Goal: Find specific page/section: Find specific page/section

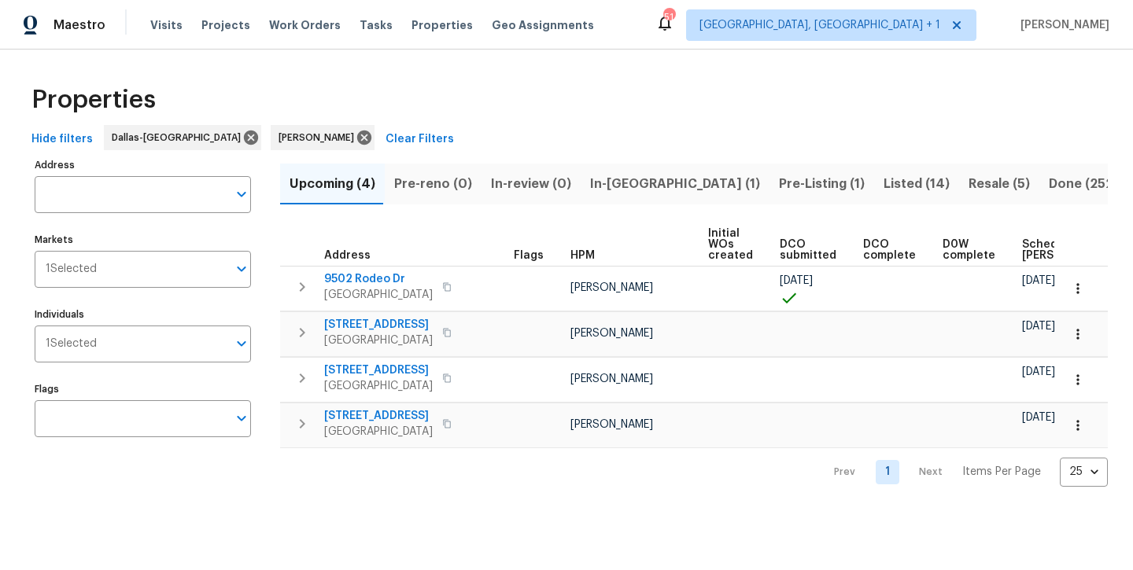
click at [779, 186] on span "Pre-Listing (1)" at bounding box center [822, 184] width 86 height 22
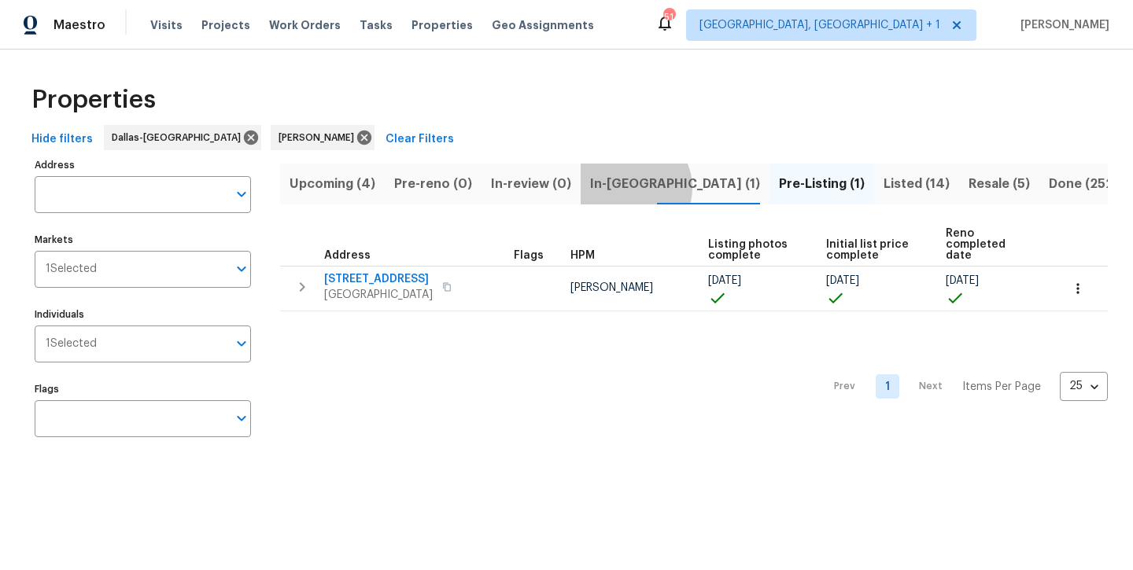
click at [628, 187] on span "In-reno (1)" at bounding box center [675, 184] width 170 height 22
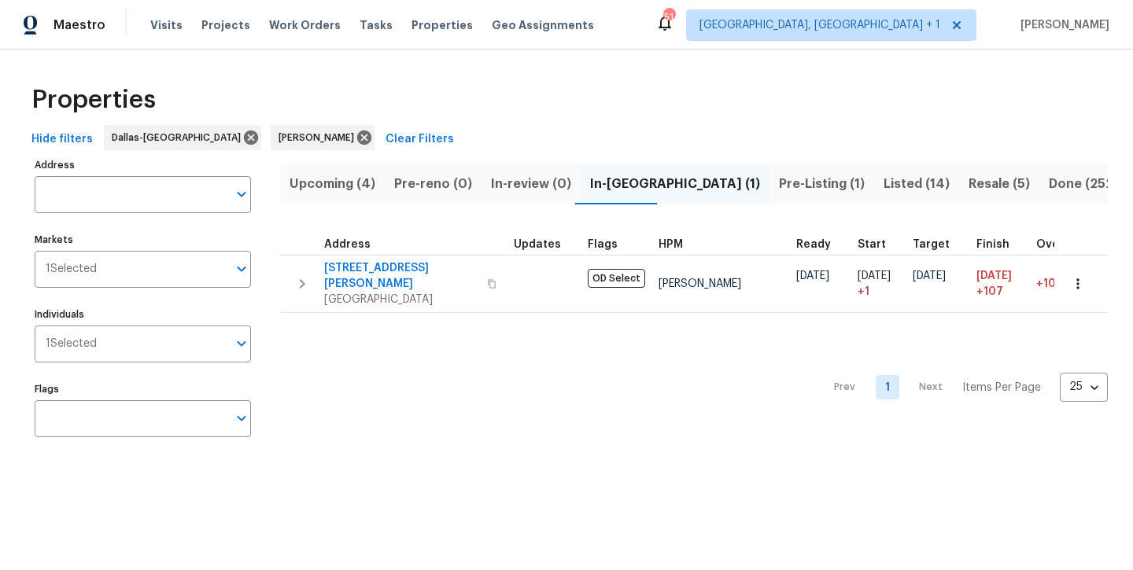
click at [301, 182] on span "Upcoming (4)" at bounding box center [332, 184] width 86 height 22
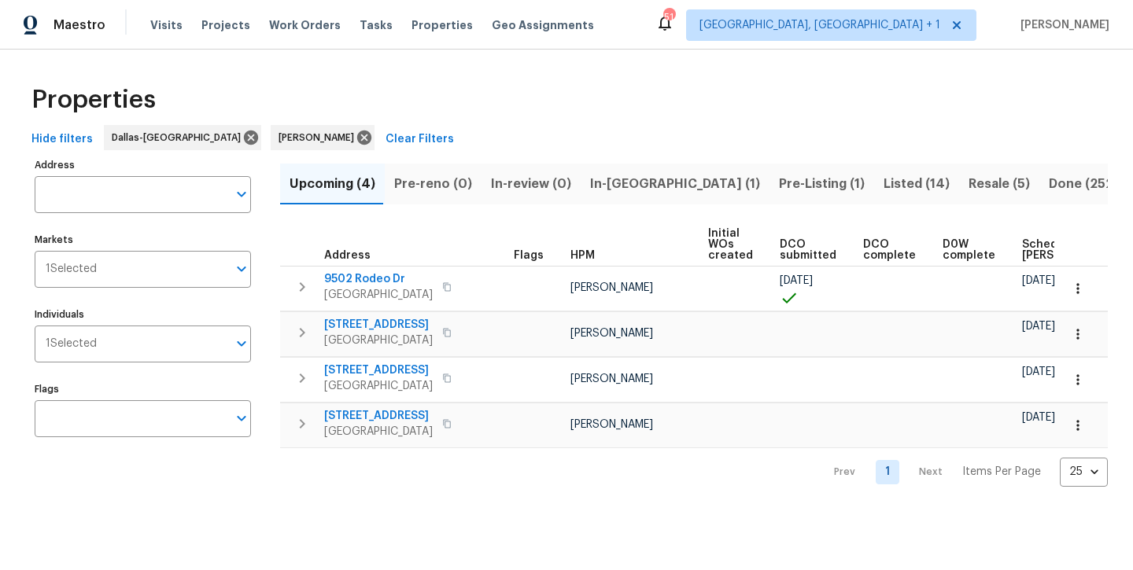
click at [598, 181] on span "In-reno (1)" at bounding box center [675, 184] width 170 height 22
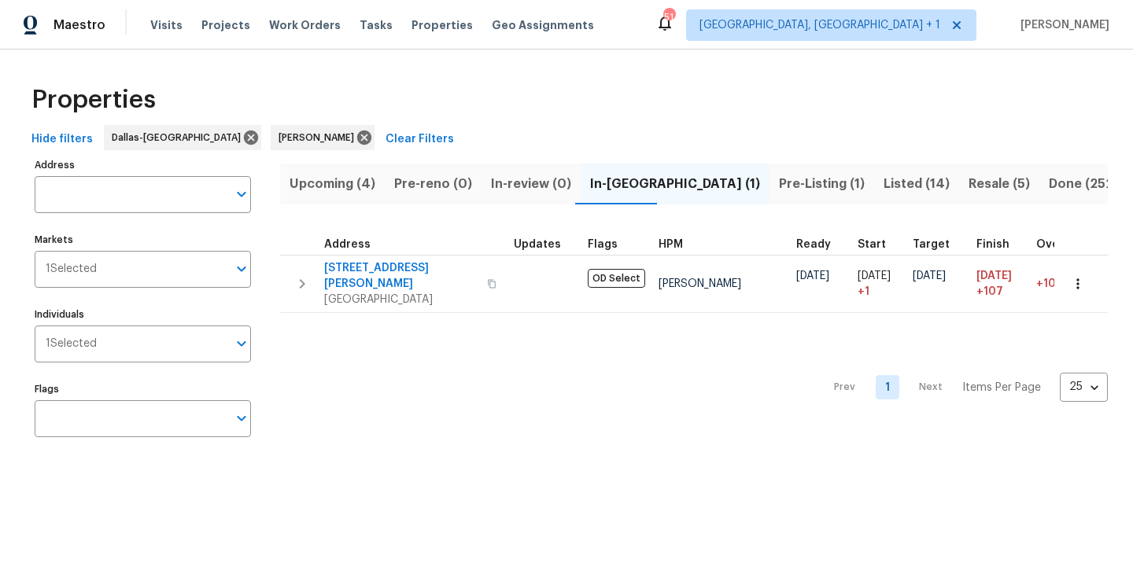
click at [779, 177] on span "Pre-Listing (1)" at bounding box center [822, 184] width 86 height 22
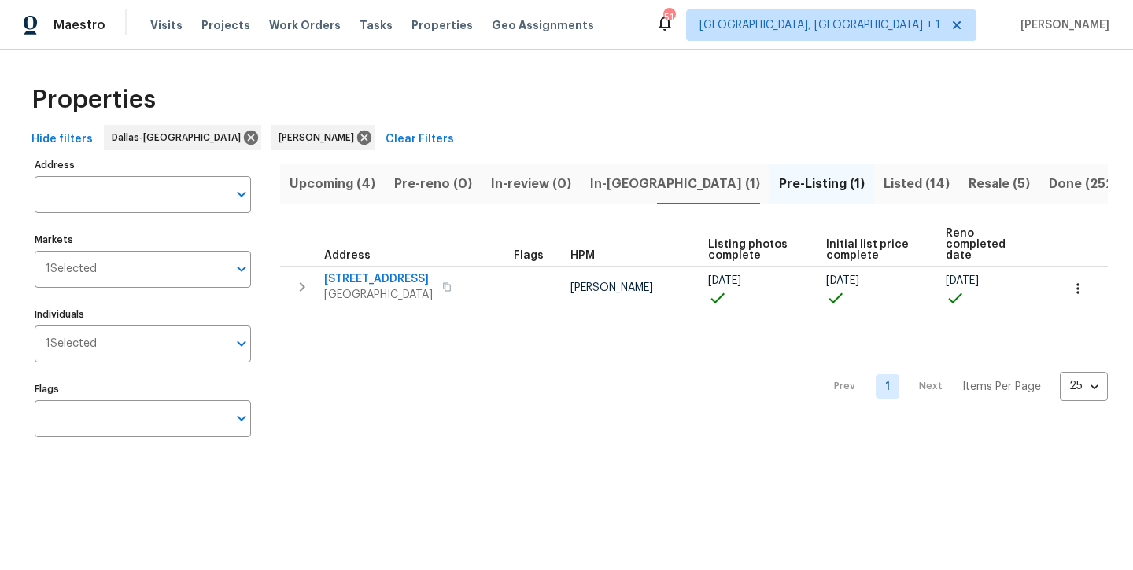
click at [883, 185] on span "Listed (14)" at bounding box center [916, 184] width 66 height 22
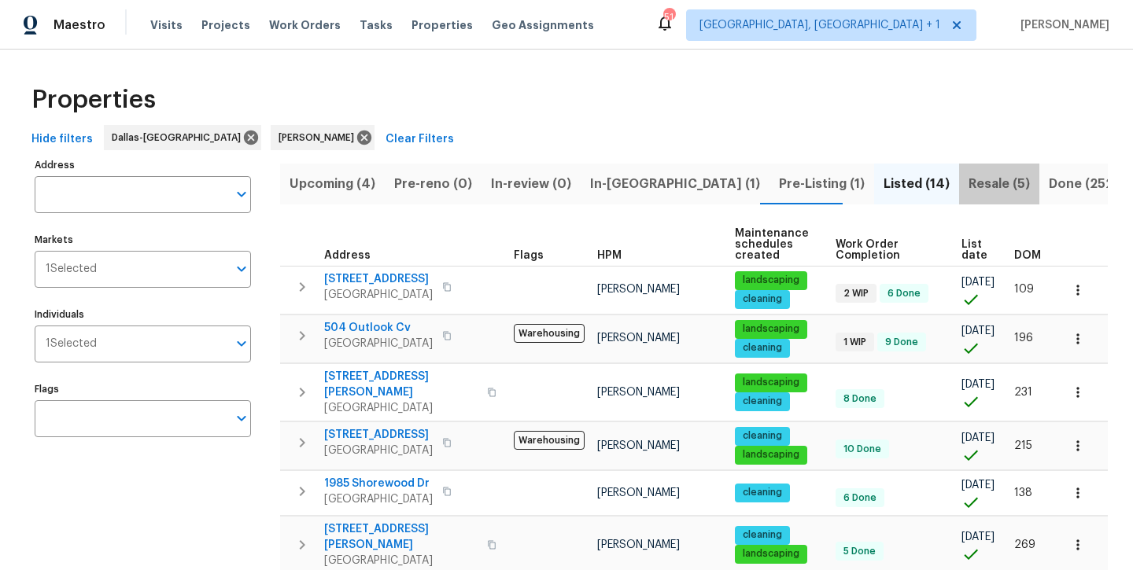
click at [968, 190] on span "Resale (5)" at bounding box center [998, 184] width 61 height 22
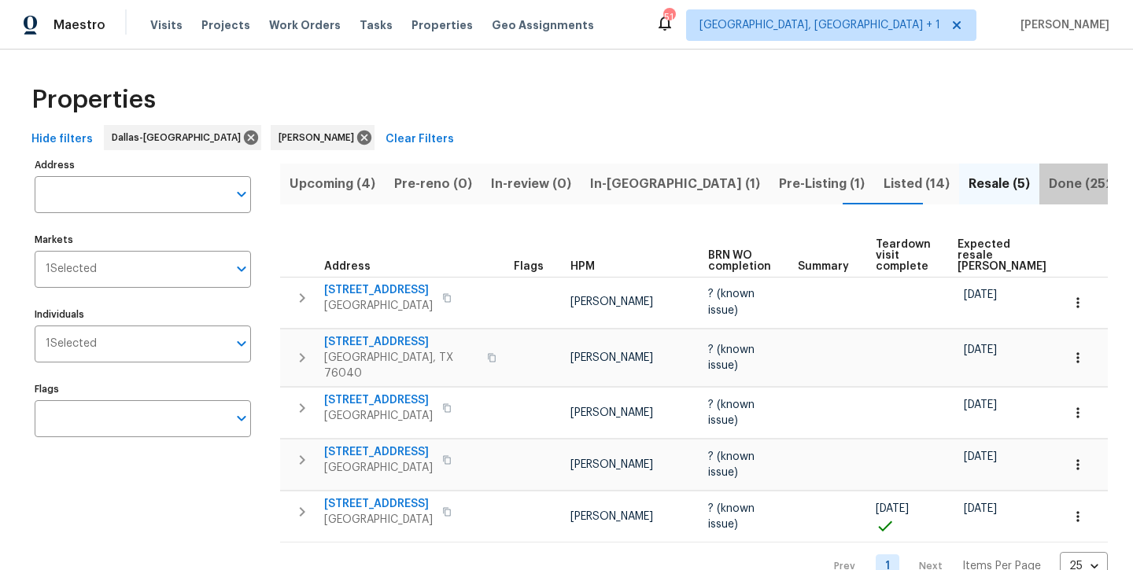
click at [1039, 200] on button "Done (252)" at bounding box center [1083, 184] width 88 height 41
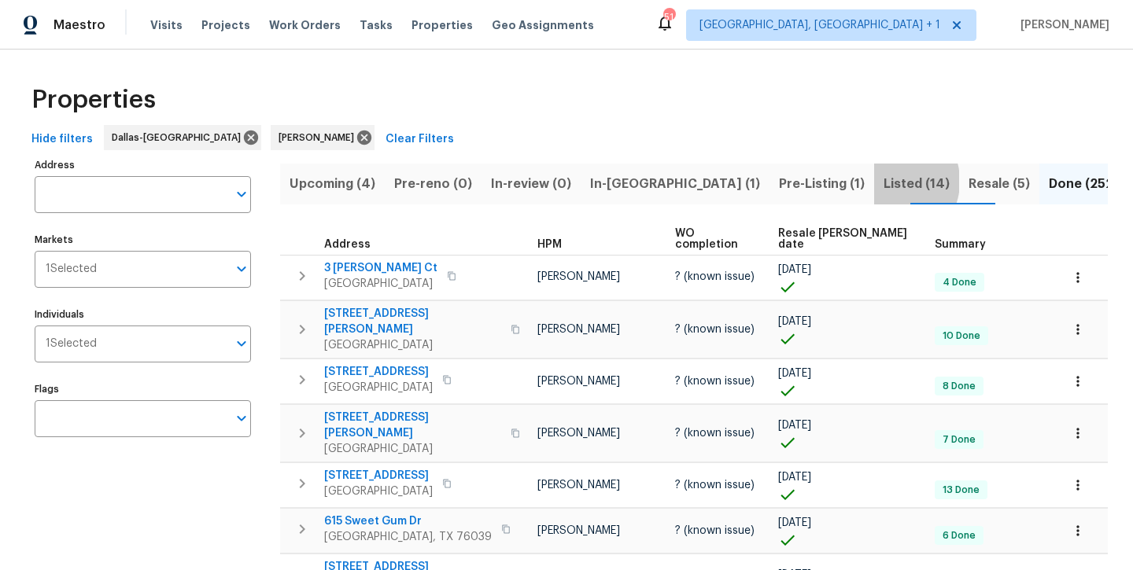
click at [883, 181] on span "Listed (14)" at bounding box center [916, 184] width 66 height 22
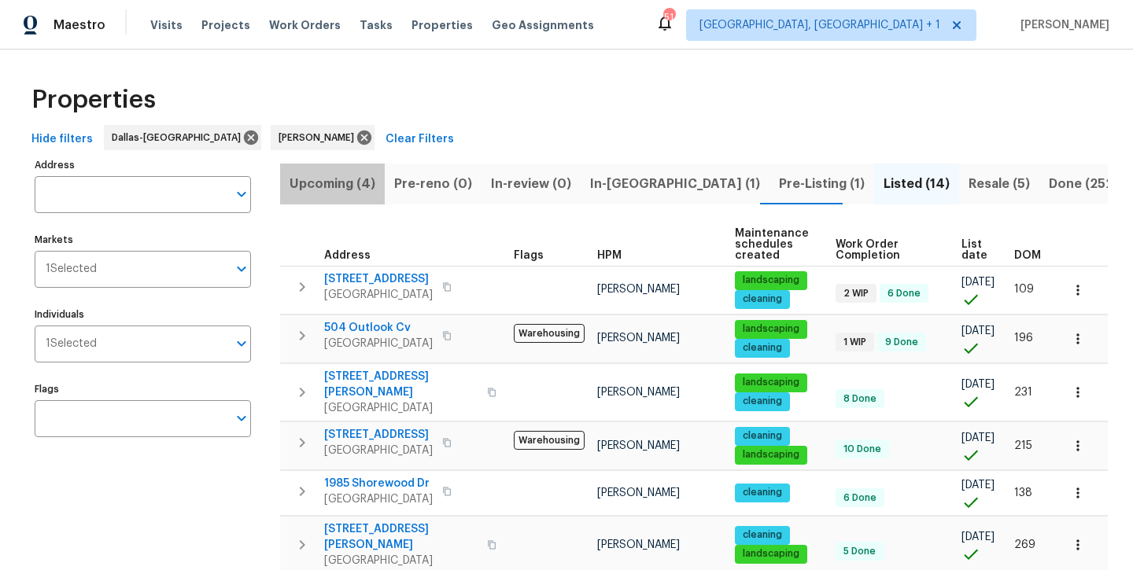
click at [333, 189] on span "Upcoming (4)" at bounding box center [332, 184] width 86 height 22
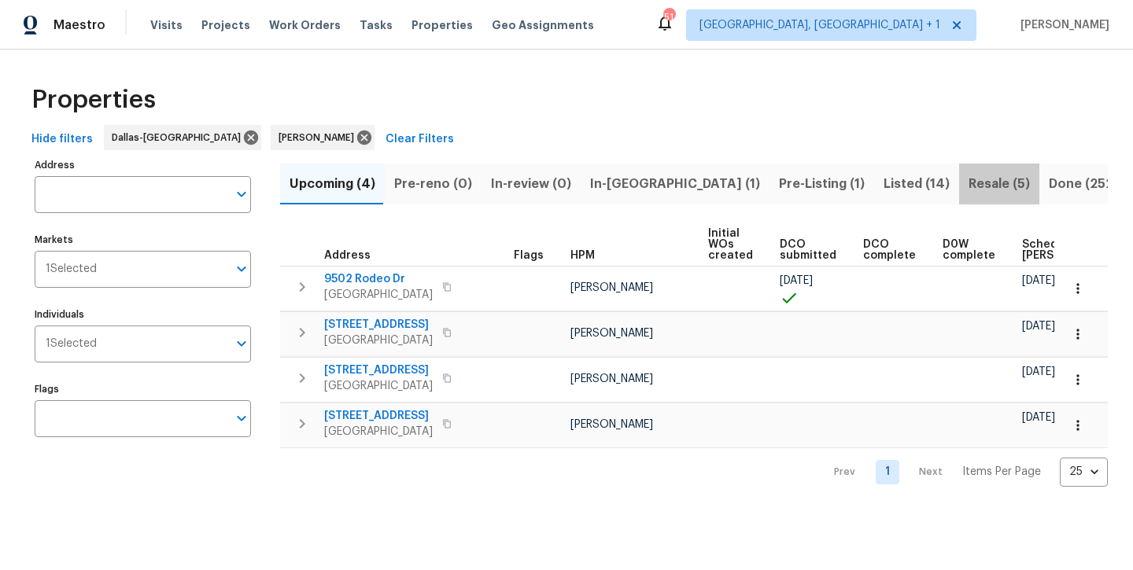
click at [968, 190] on span "Resale (5)" at bounding box center [998, 184] width 61 height 22
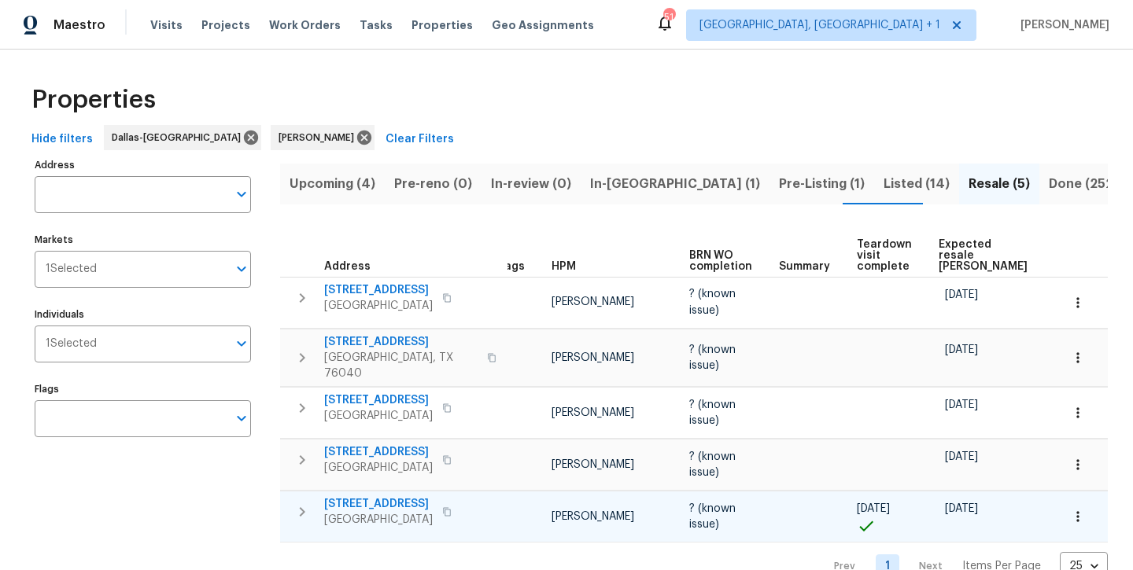
scroll to position [0, 20]
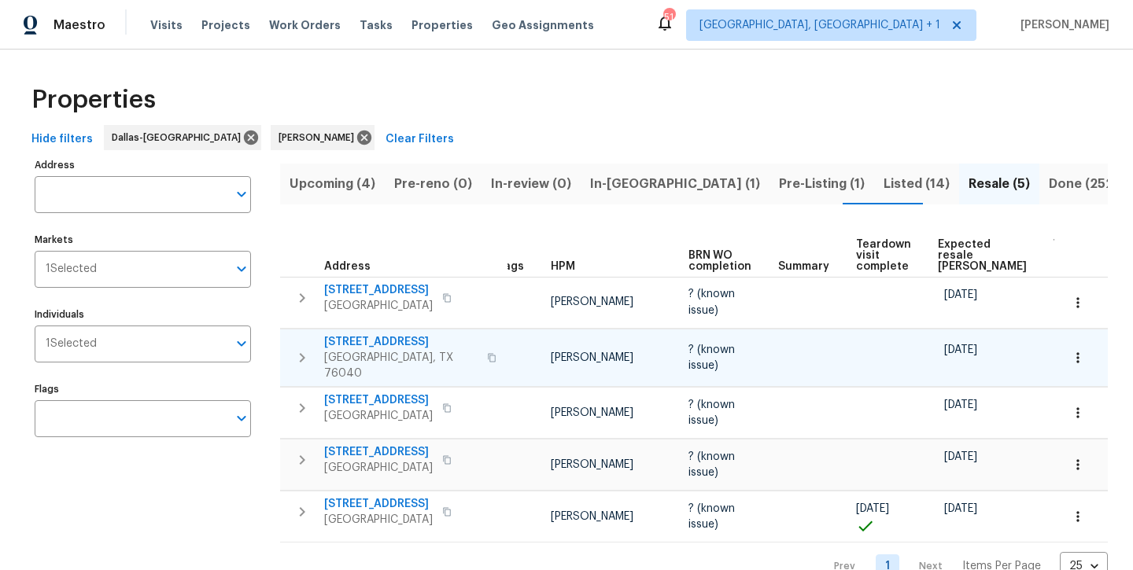
click at [393, 334] on span "4162 Stone Hollow Way" at bounding box center [400, 342] width 153 height 16
click at [398, 444] on span "5752 Fountain Flat Dr" at bounding box center [378, 452] width 109 height 16
click at [883, 182] on span "Listed (14)" at bounding box center [916, 184] width 66 height 22
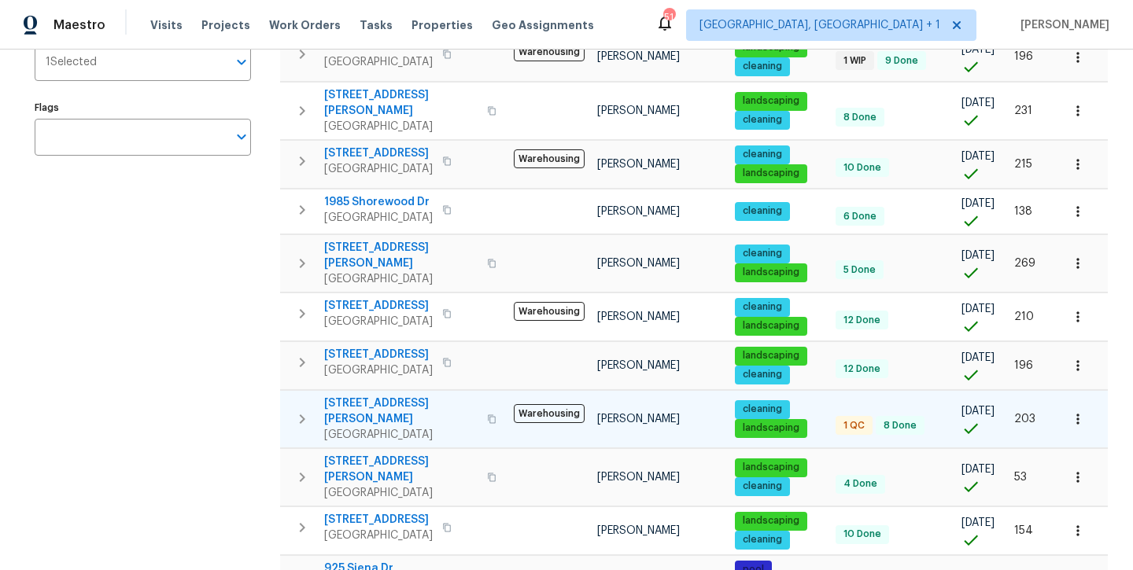
scroll to position [315, 0]
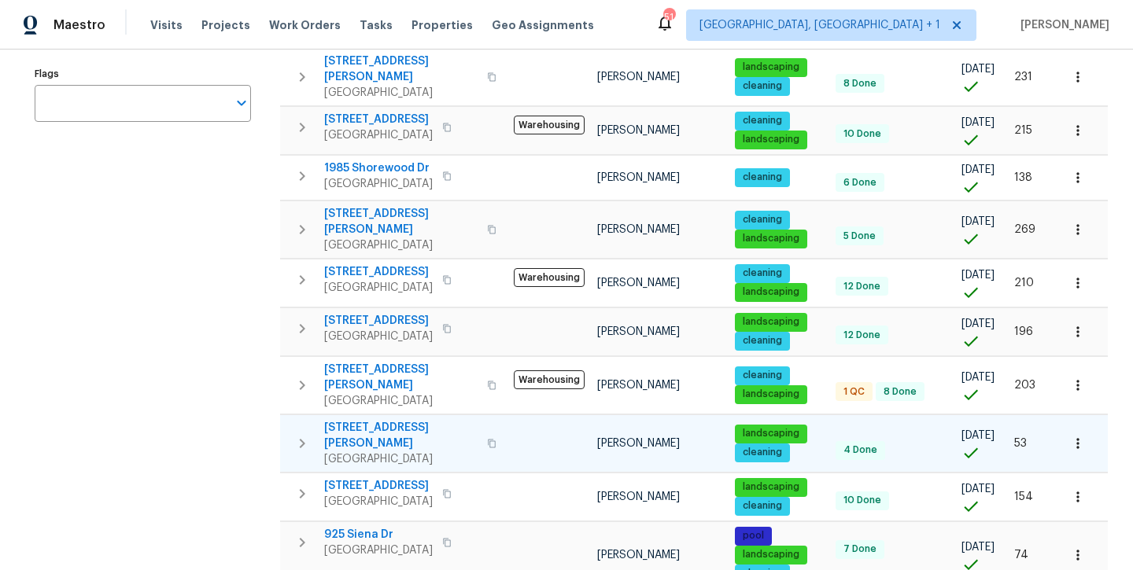
click at [406, 420] on span "1204 Hackworth St" at bounding box center [400, 435] width 153 height 31
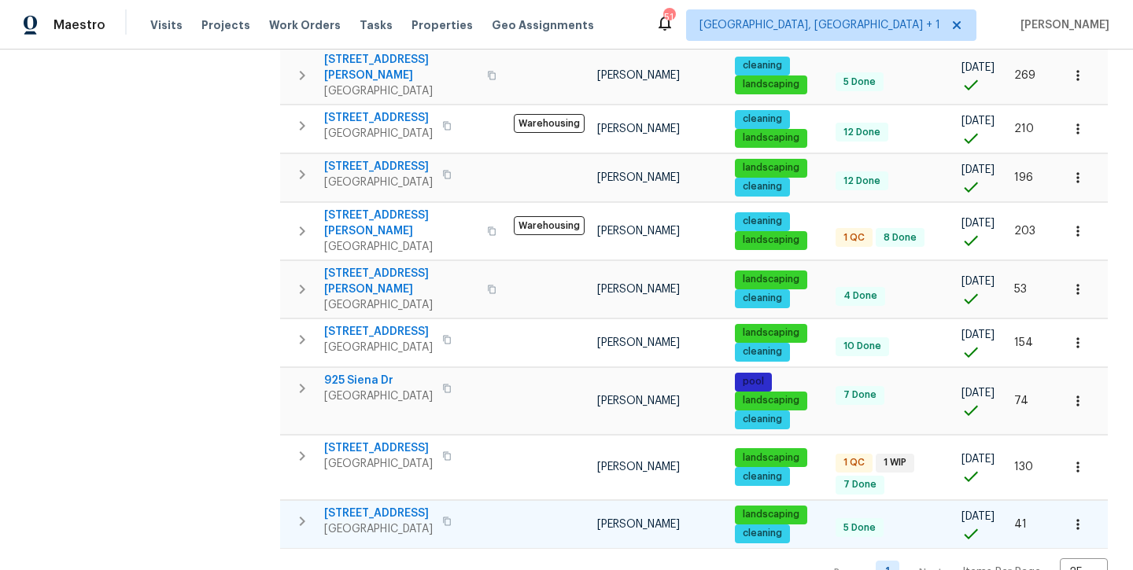
scroll to position [0, 0]
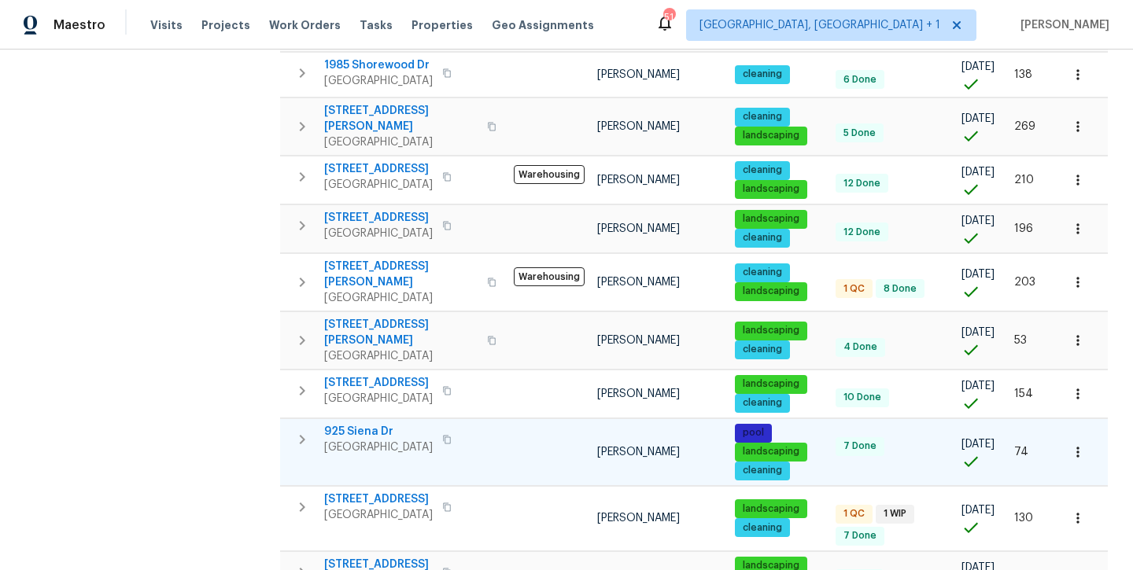
scroll to position [422, 0]
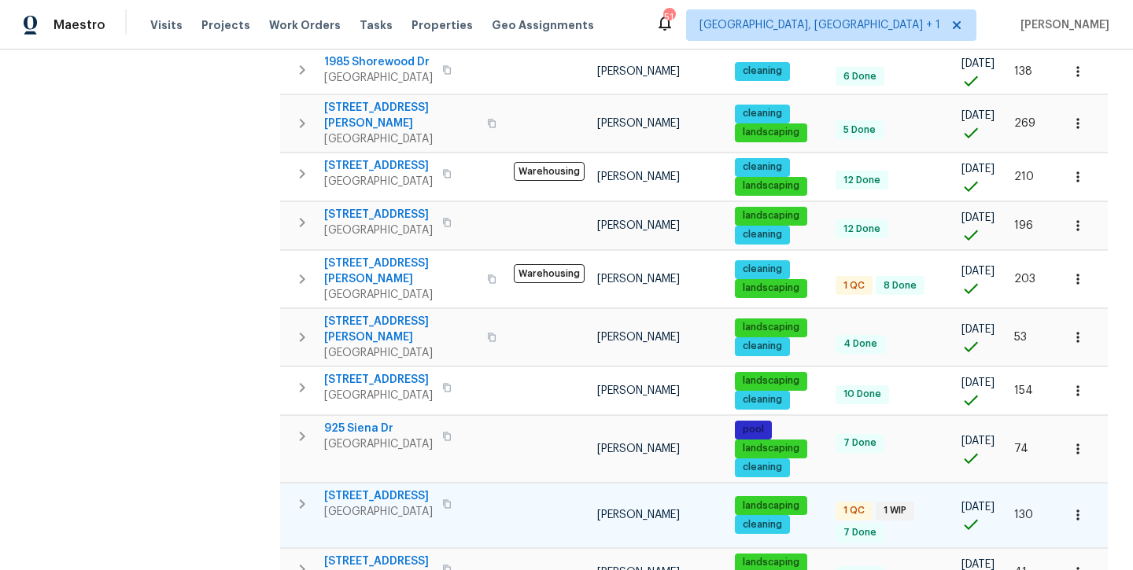
click at [400, 488] on span "[STREET_ADDRESS]" at bounding box center [378, 496] width 109 height 16
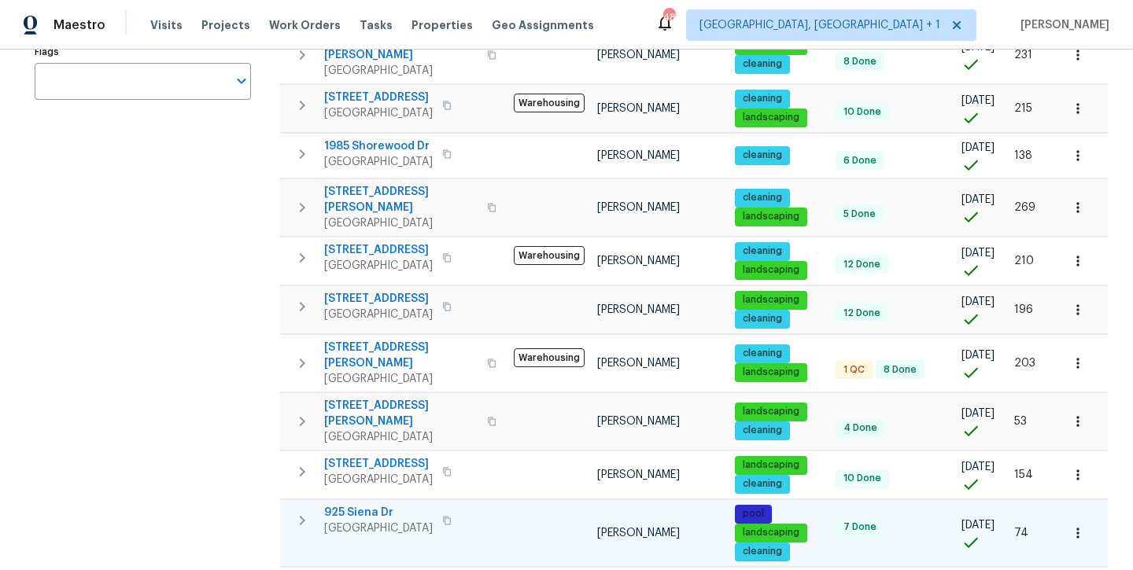
scroll to position [336, 0]
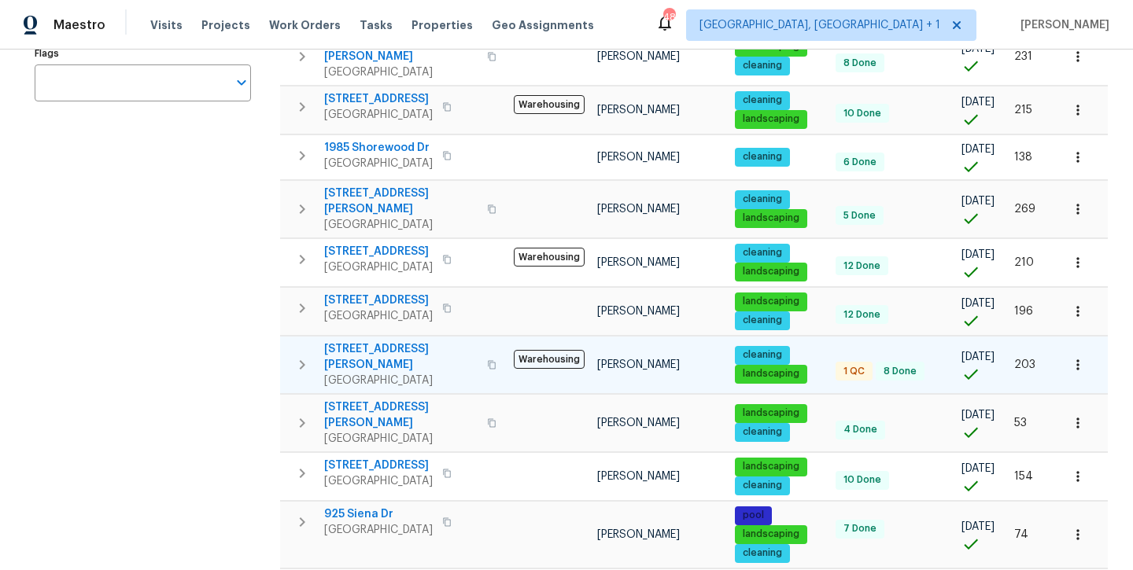
click at [338, 341] on span "3705 White Bud Ct" at bounding box center [400, 356] width 153 height 31
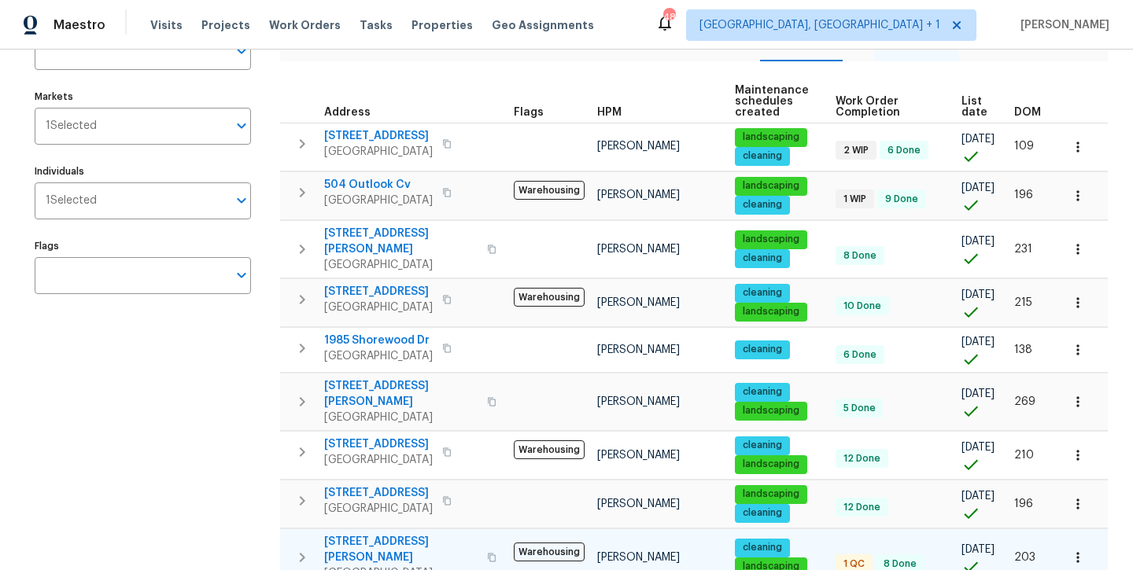
scroll to position [145, 0]
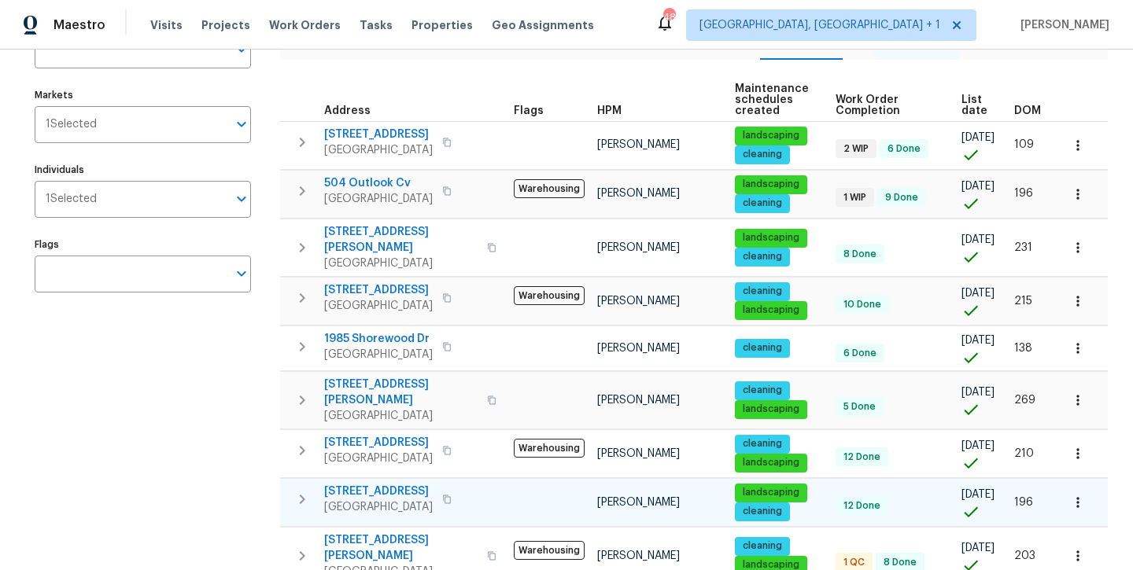
click at [381, 484] on span "2116 Wentworth Dr" at bounding box center [378, 492] width 109 height 16
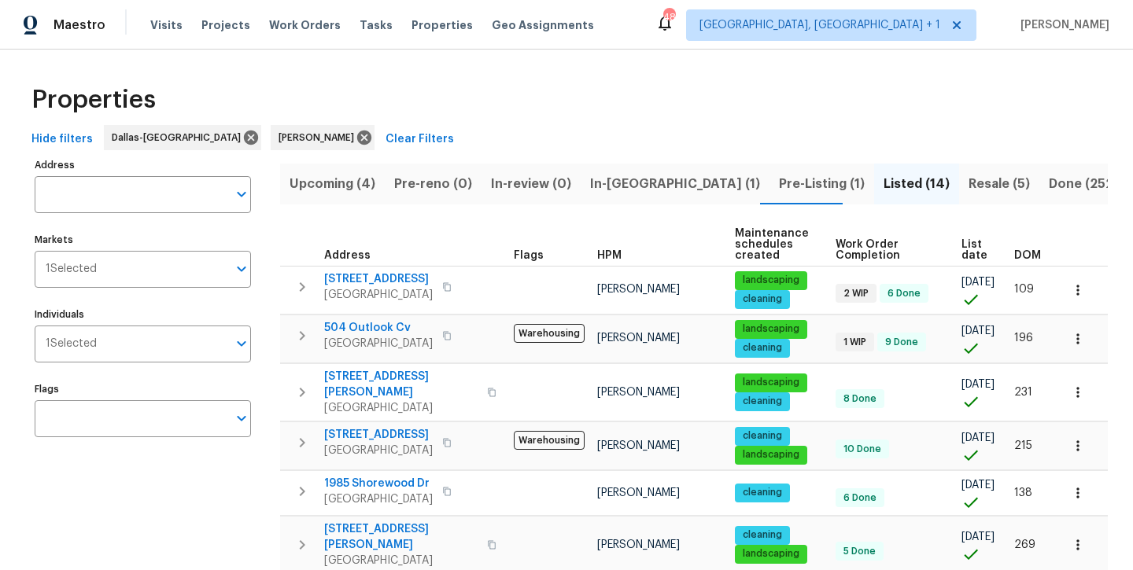
scroll to position [0, 0]
click at [779, 190] on span "Pre-Listing (1)" at bounding box center [822, 184] width 86 height 22
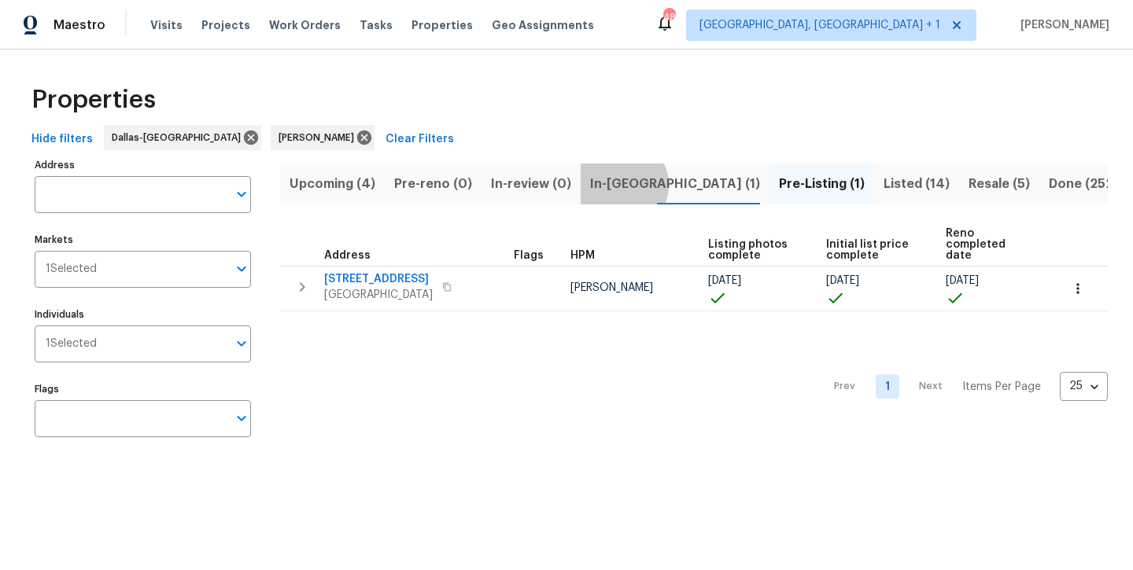
click at [611, 185] on span "In-reno (1)" at bounding box center [675, 184] width 170 height 22
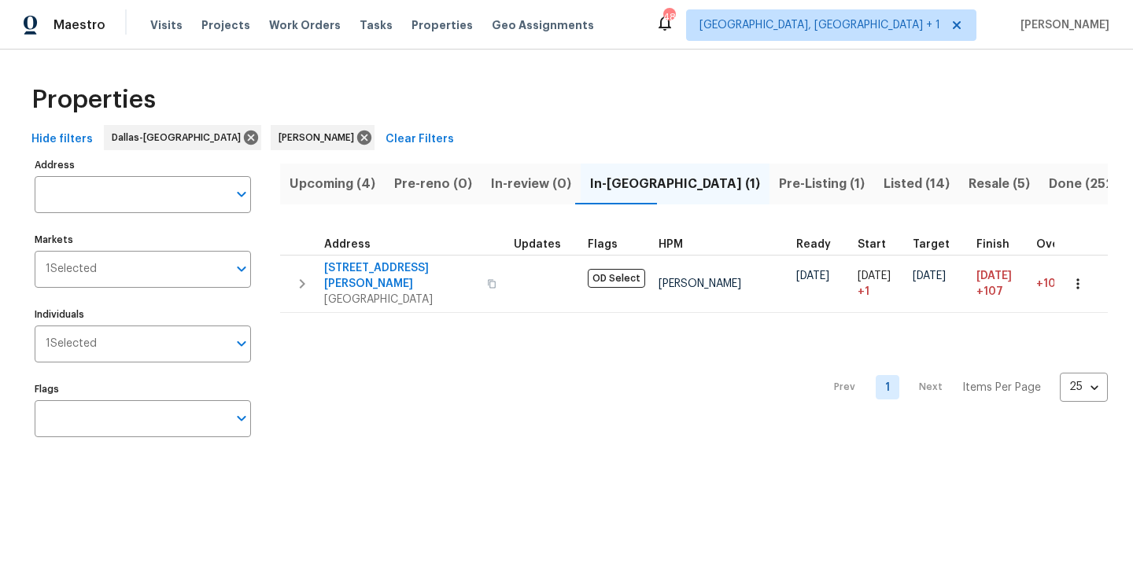
click at [324, 190] on span "Upcoming (4)" at bounding box center [332, 184] width 86 height 22
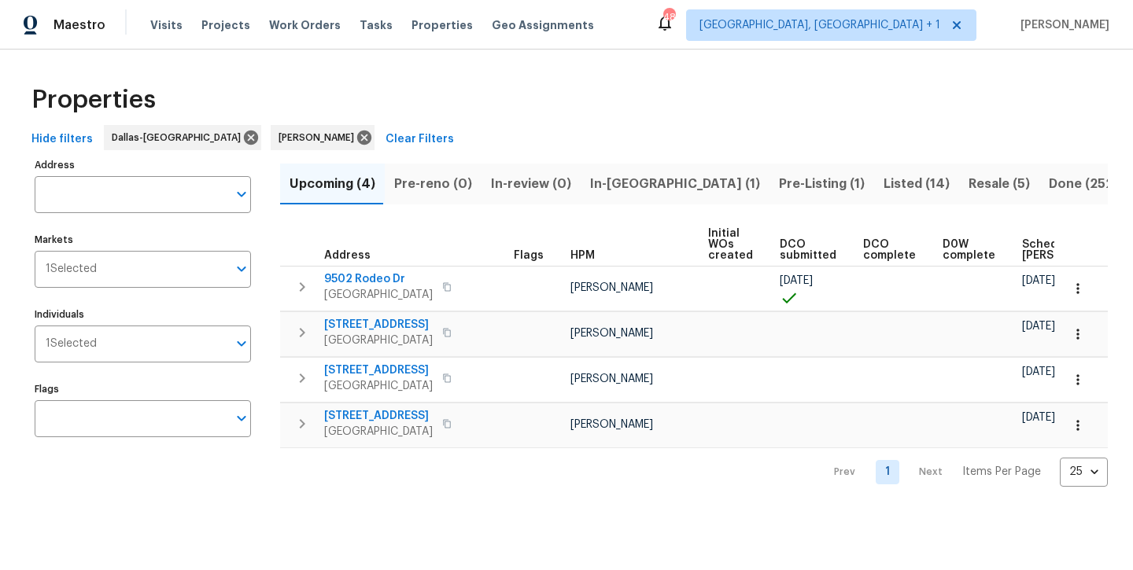
click at [883, 180] on span "Listed (14)" at bounding box center [916, 184] width 66 height 22
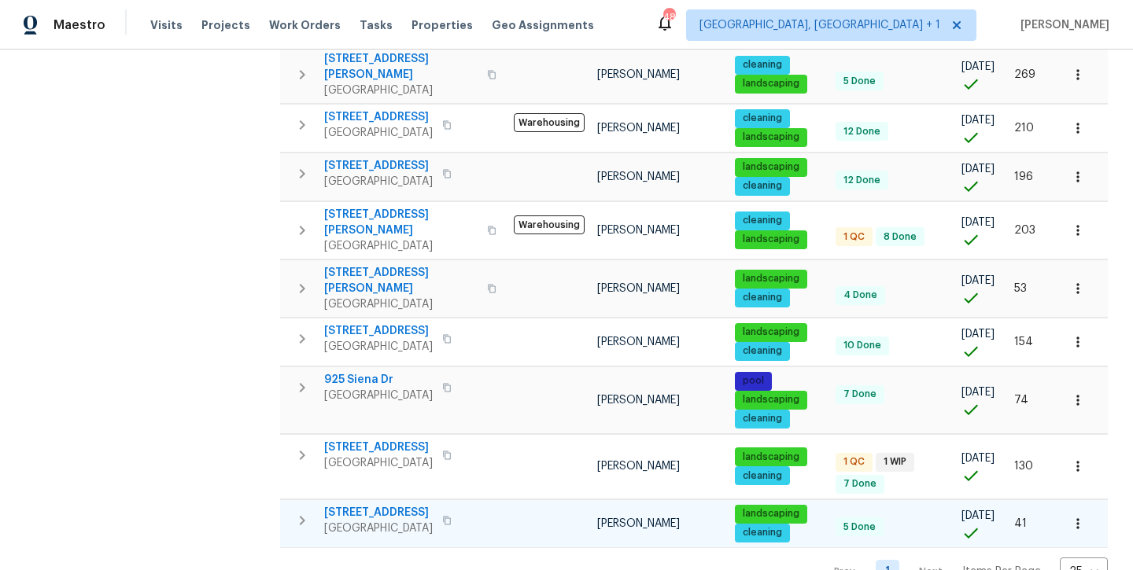
scroll to position [470, 0]
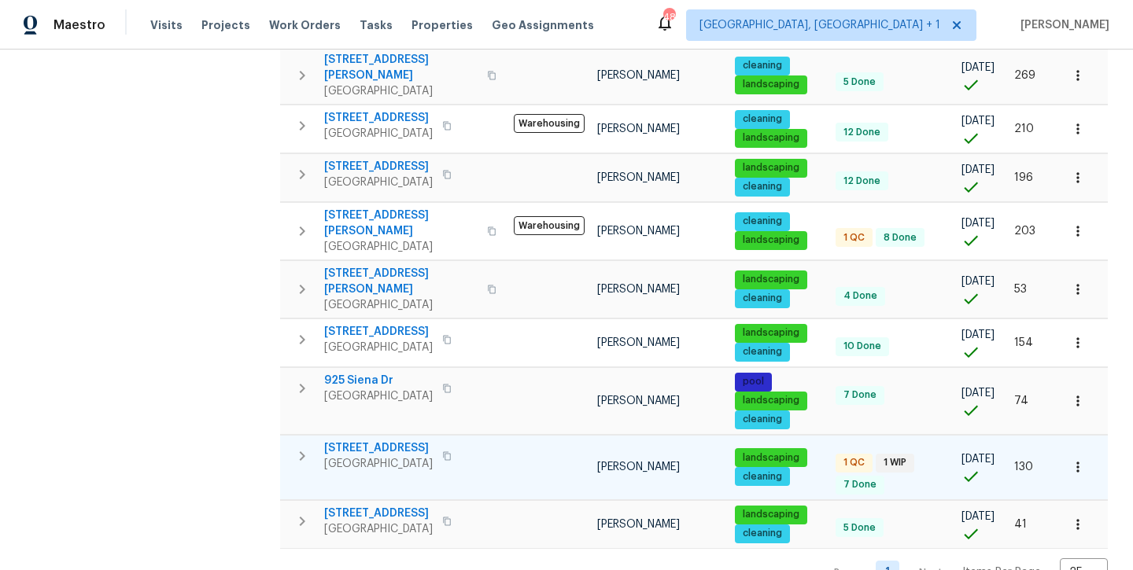
click at [382, 440] on span "[STREET_ADDRESS]" at bounding box center [378, 448] width 109 height 16
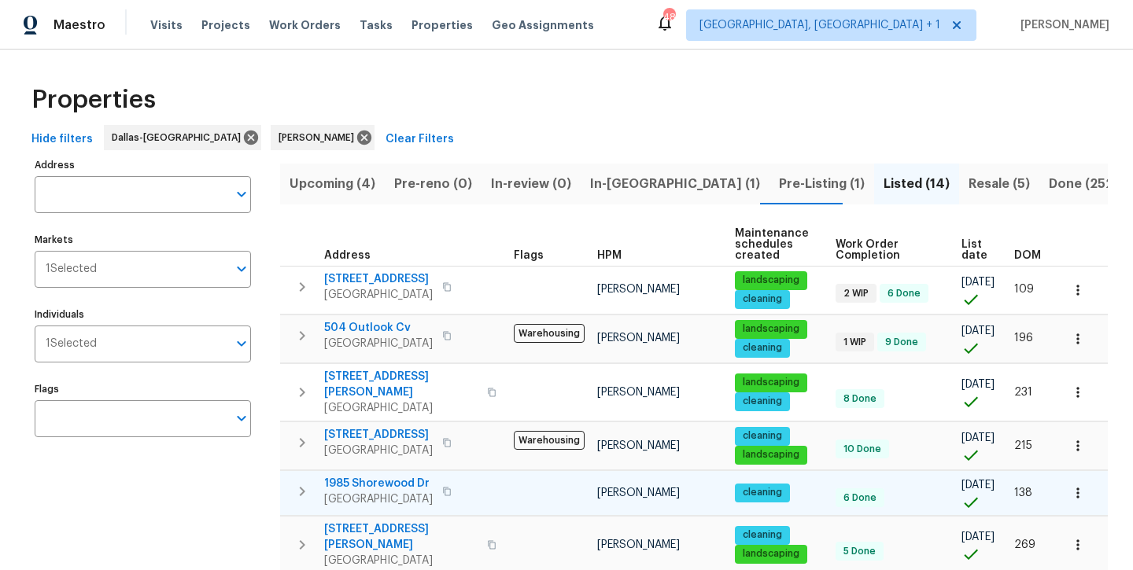
scroll to position [0, 0]
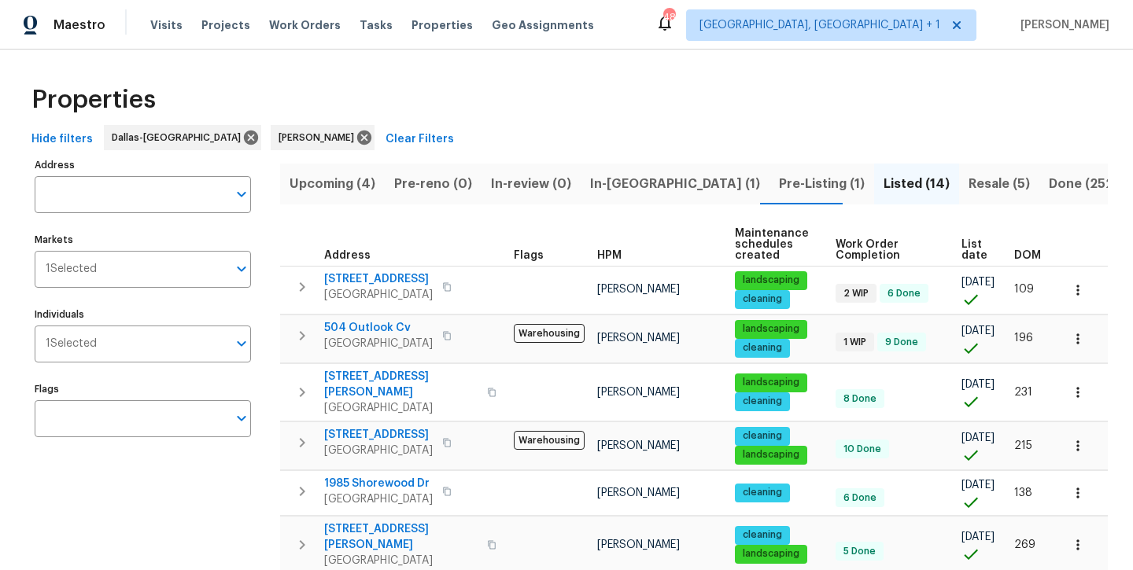
click at [968, 182] on span "Resale (5)" at bounding box center [998, 184] width 61 height 22
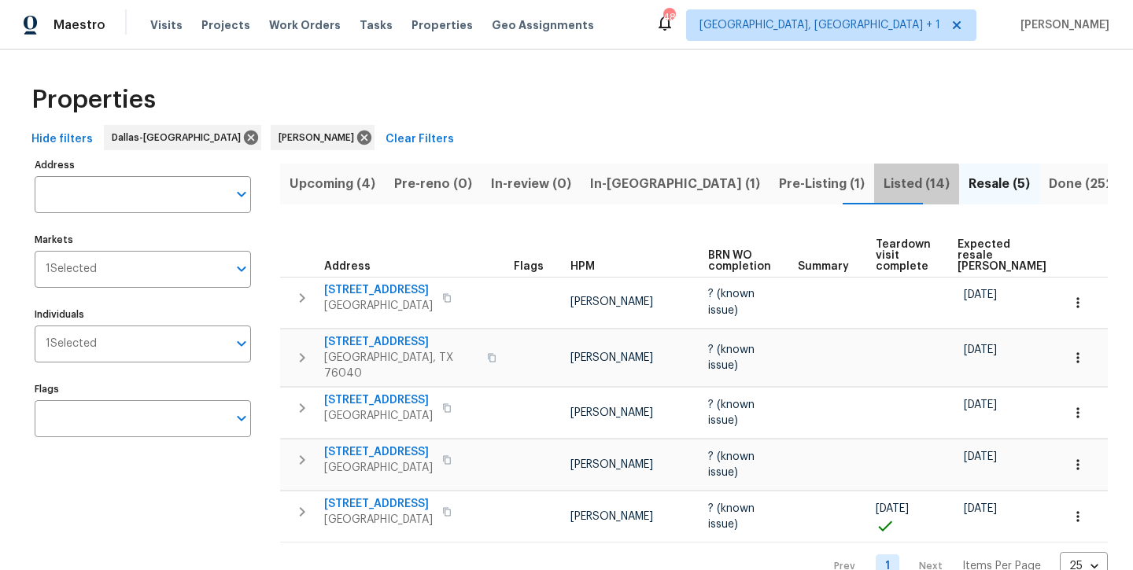
click at [883, 190] on span "Listed (14)" at bounding box center [916, 184] width 66 height 22
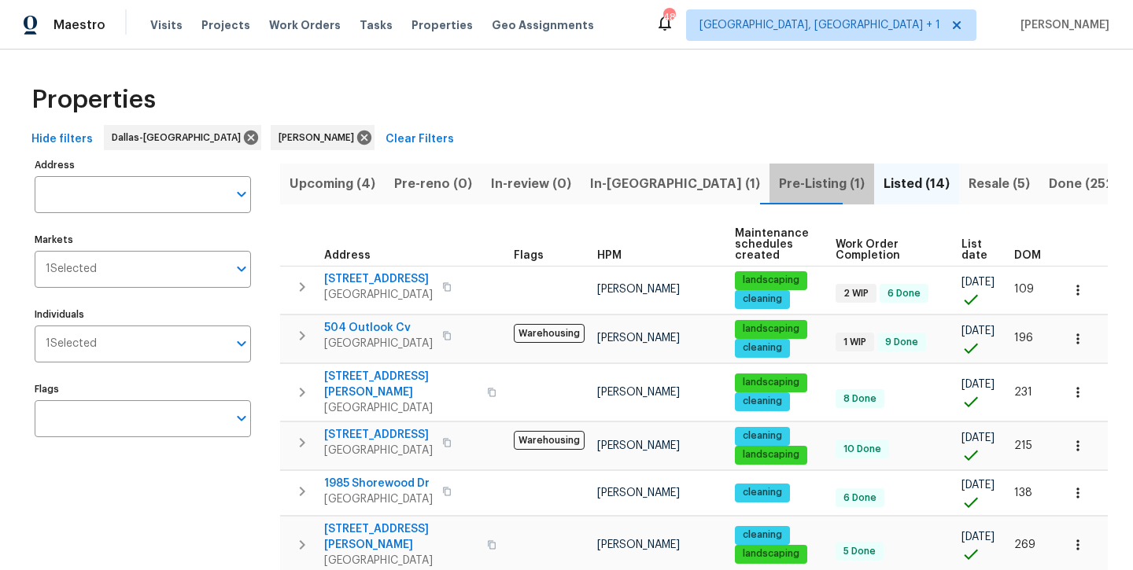
click at [779, 186] on span "Pre-Listing (1)" at bounding box center [822, 184] width 86 height 22
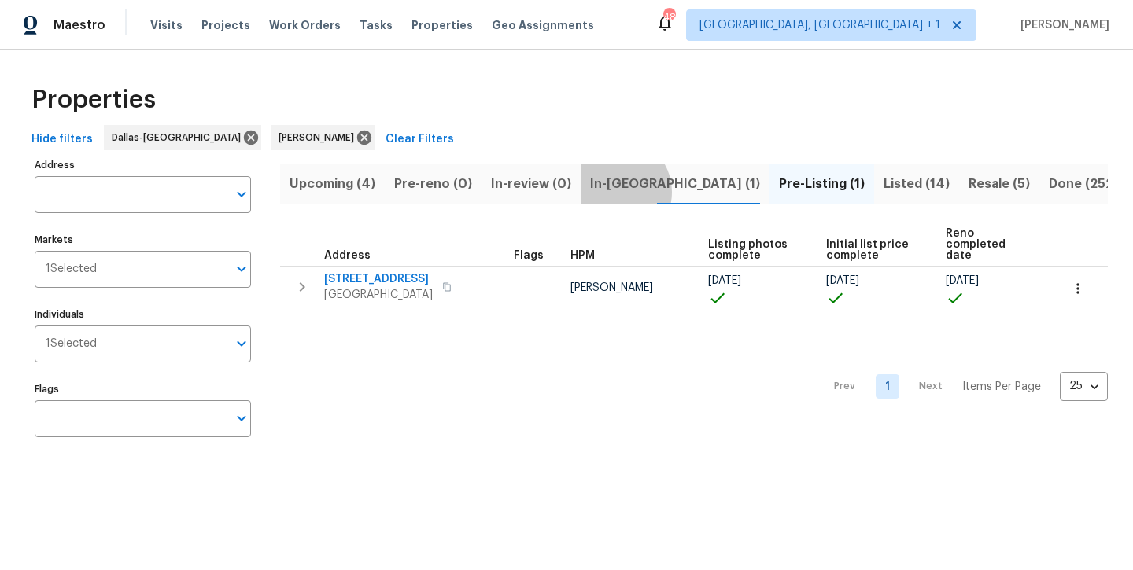
click at [608, 192] on span "In-reno (1)" at bounding box center [675, 184] width 170 height 22
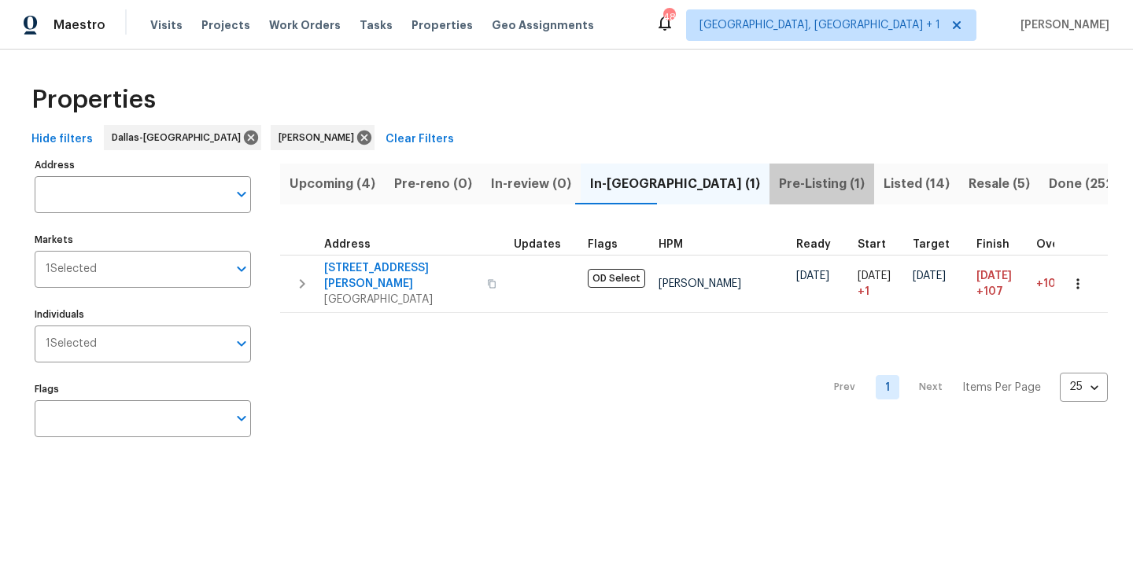
click at [779, 179] on span "Pre-Listing (1)" at bounding box center [822, 184] width 86 height 22
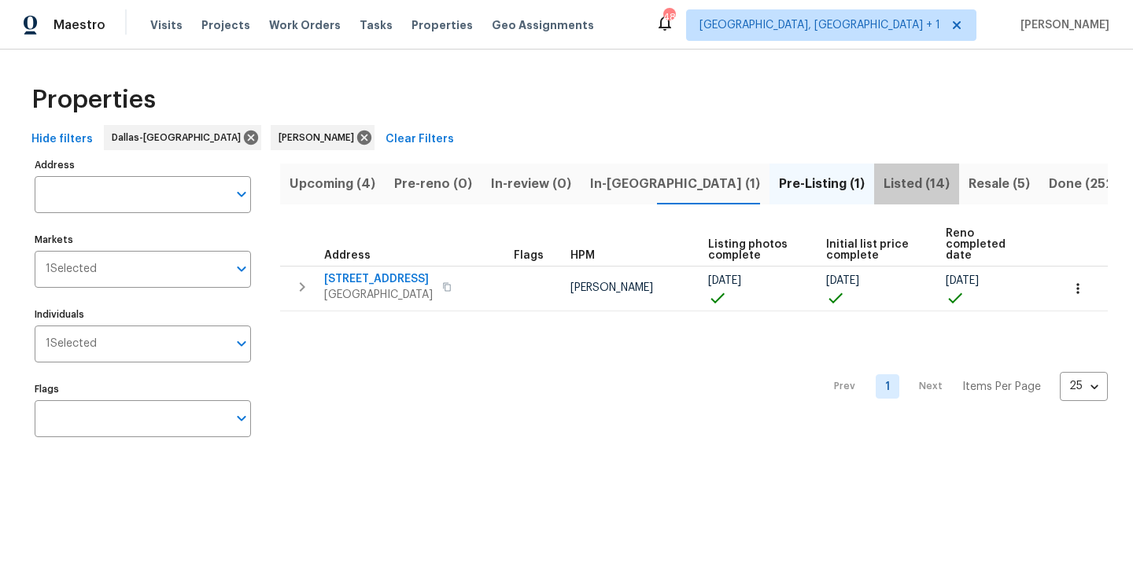
click at [883, 178] on span "Listed (14)" at bounding box center [916, 184] width 66 height 22
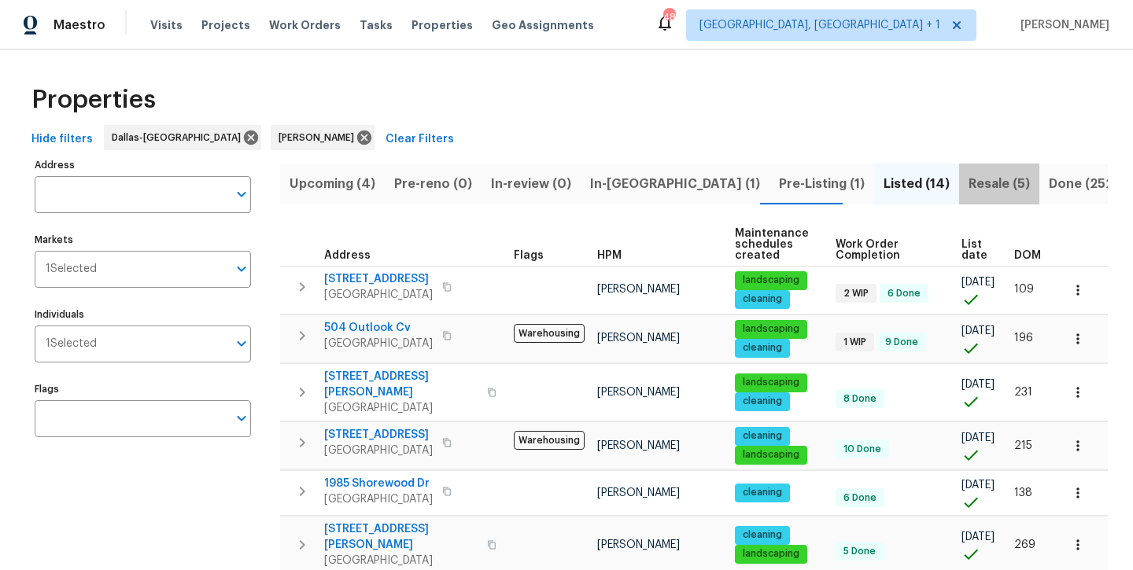
click at [968, 186] on span "Resale (5)" at bounding box center [998, 184] width 61 height 22
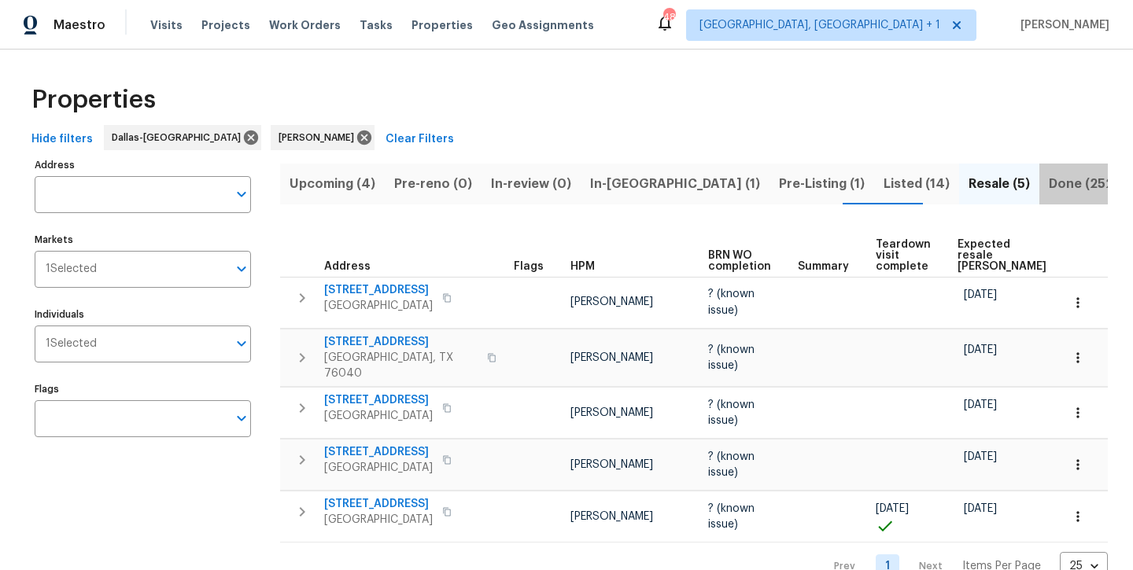
click at [1048, 183] on span "Done (252)" at bounding box center [1082, 184] width 69 height 22
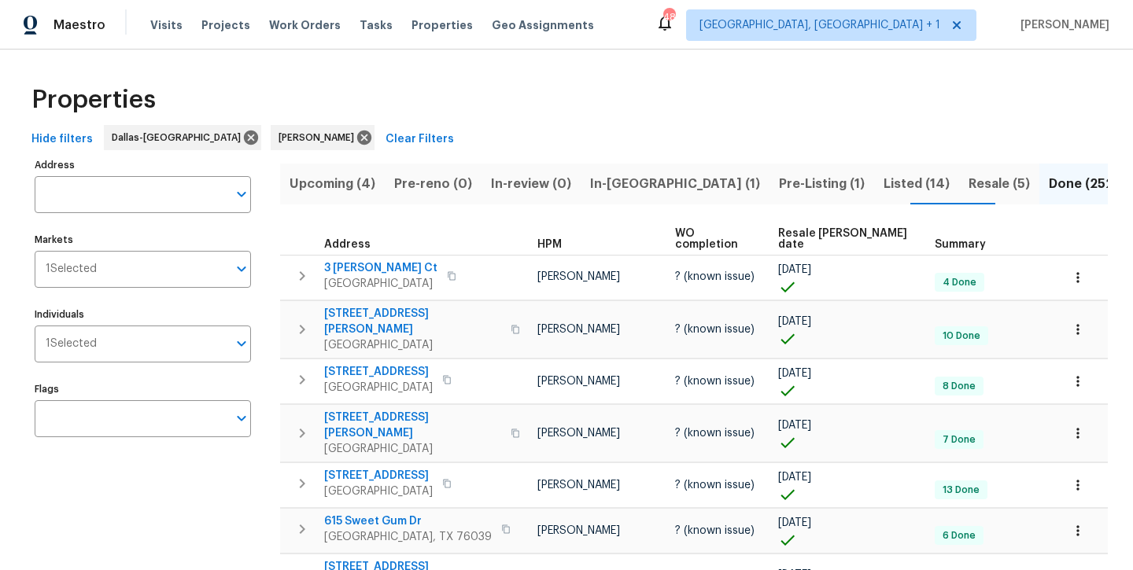
click at [332, 182] on span "Upcoming (4)" at bounding box center [332, 184] width 86 height 22
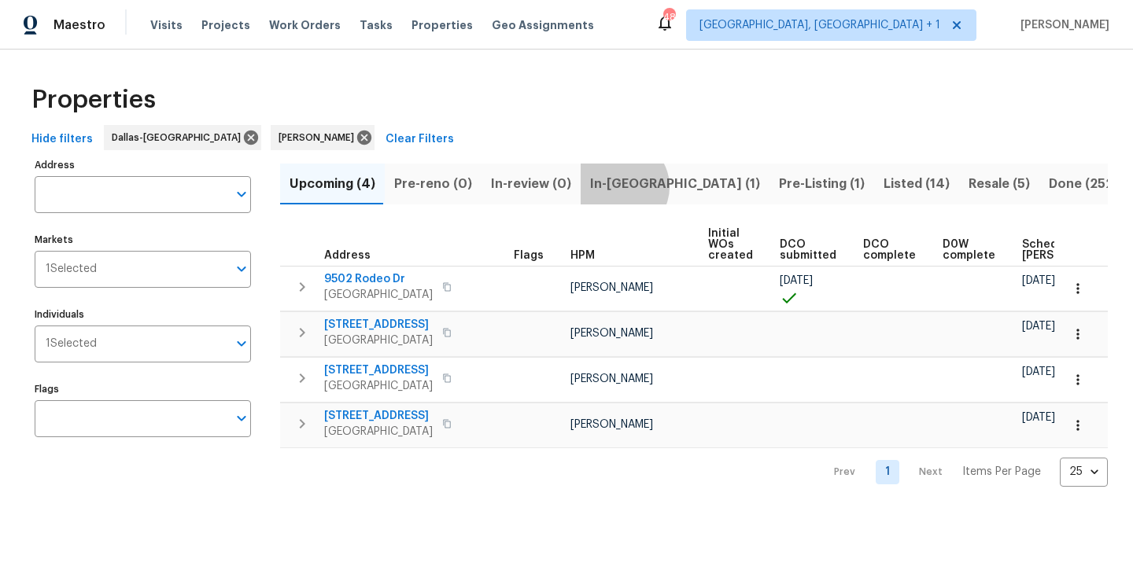
click at [615, 186] on span "In-reno (1)" at bounding box center [675, 184] width 170 height 22
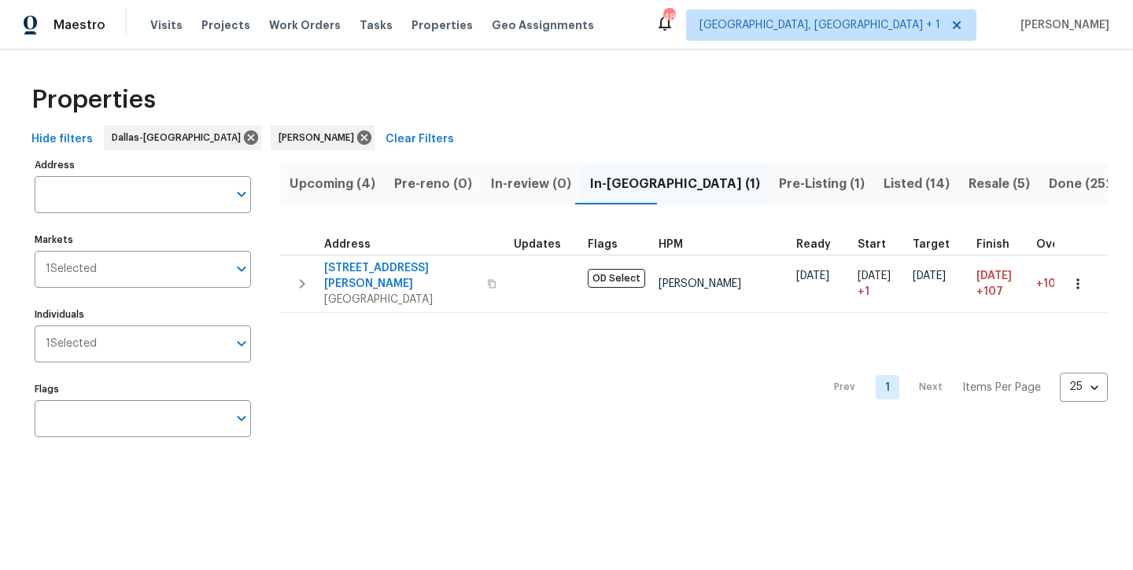
click at [779, 189] on span "Pre-Listing (1)" at bounding box center [822, 184] width 86 height 22
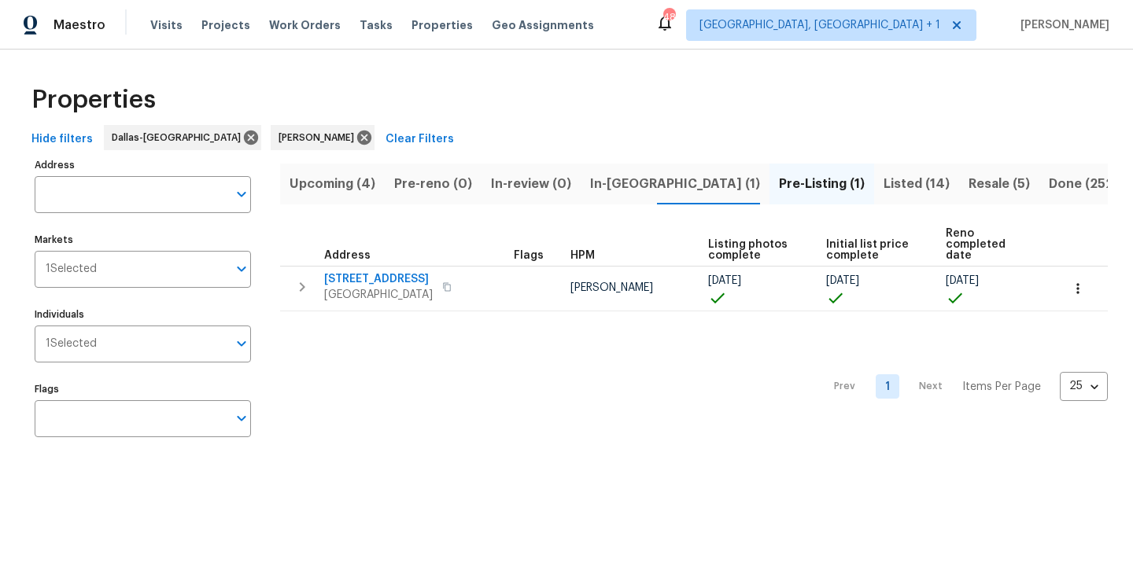
click at [883, 181] on span "Listed (14)" at bounding box center [916, 184] width 66 height 22
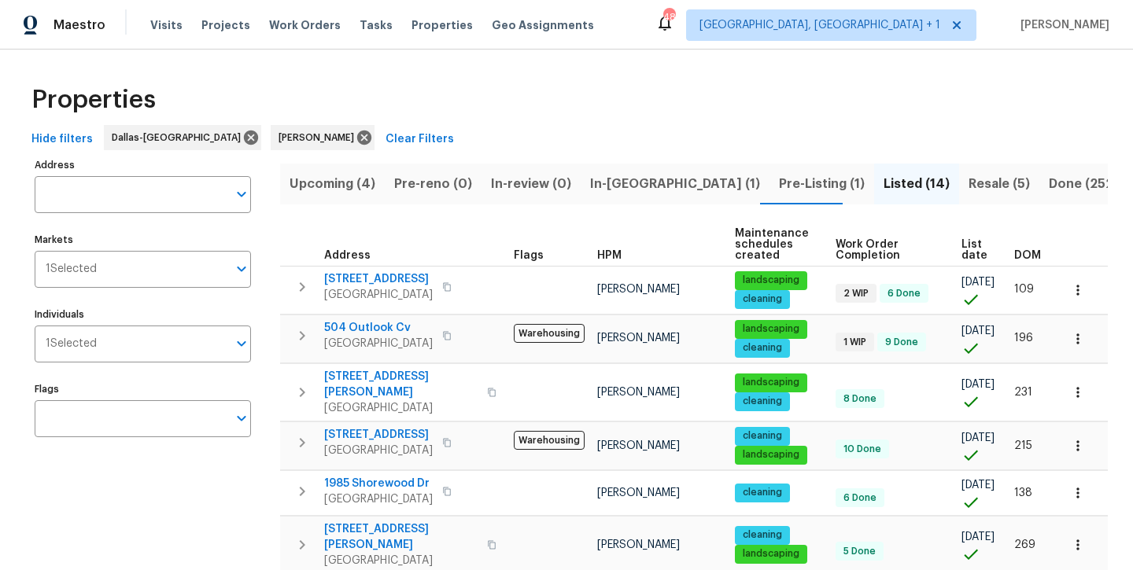
click at [342, 191] on span "Upcoming (4)" at bounding box center [332, 184] width 86 height 22
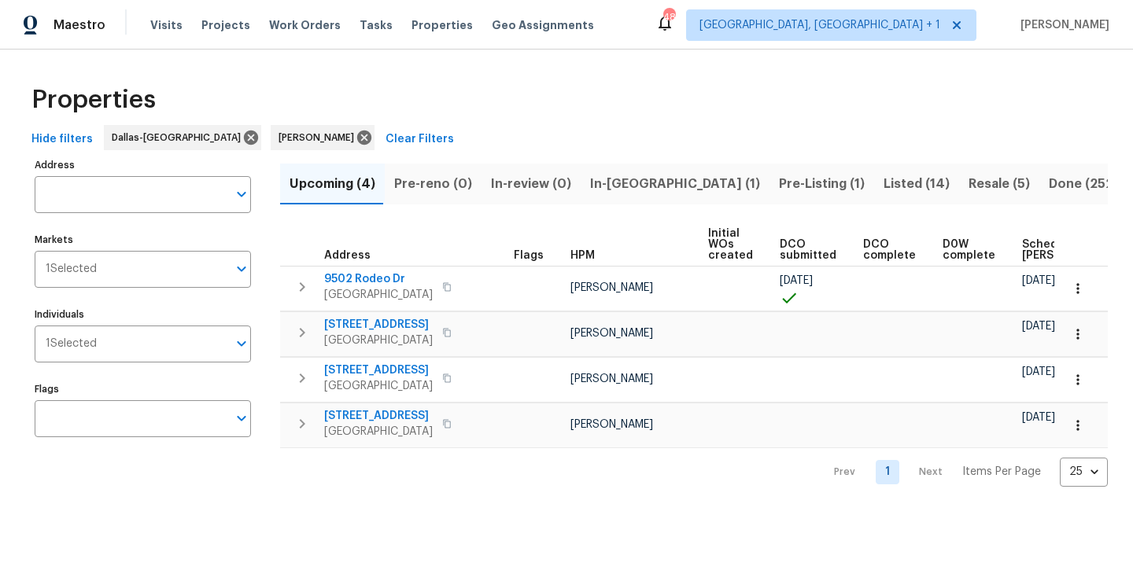
click at [631, 186] on span "In-reno (1)" at bounding box center [675, 184] width 170 height 22
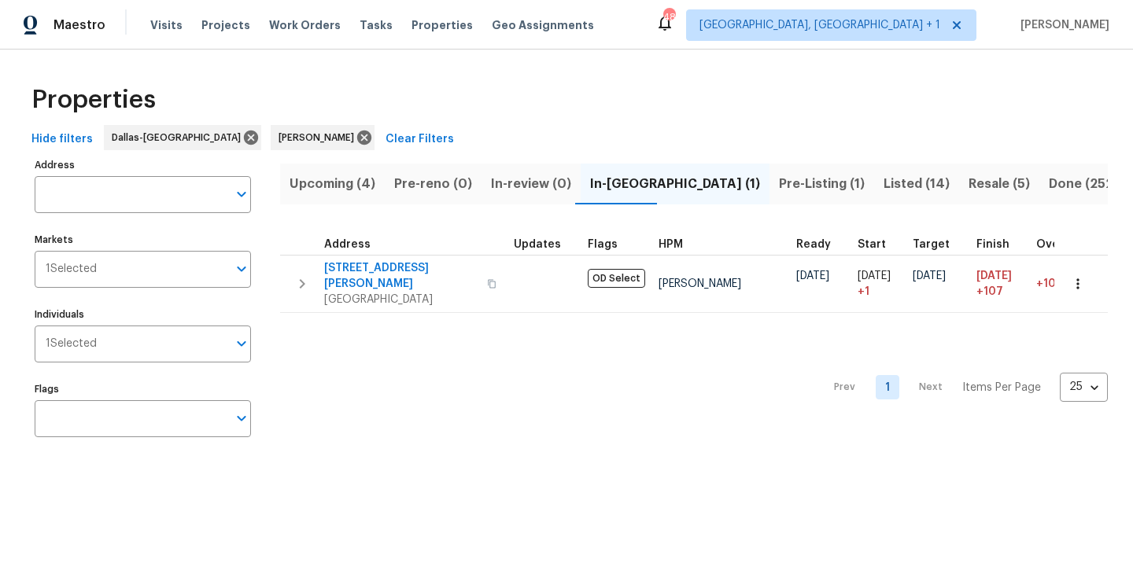
click at [779, 189] on span "Pre-Listing (1)" at bounding box center [822, 184] width 86 height 22
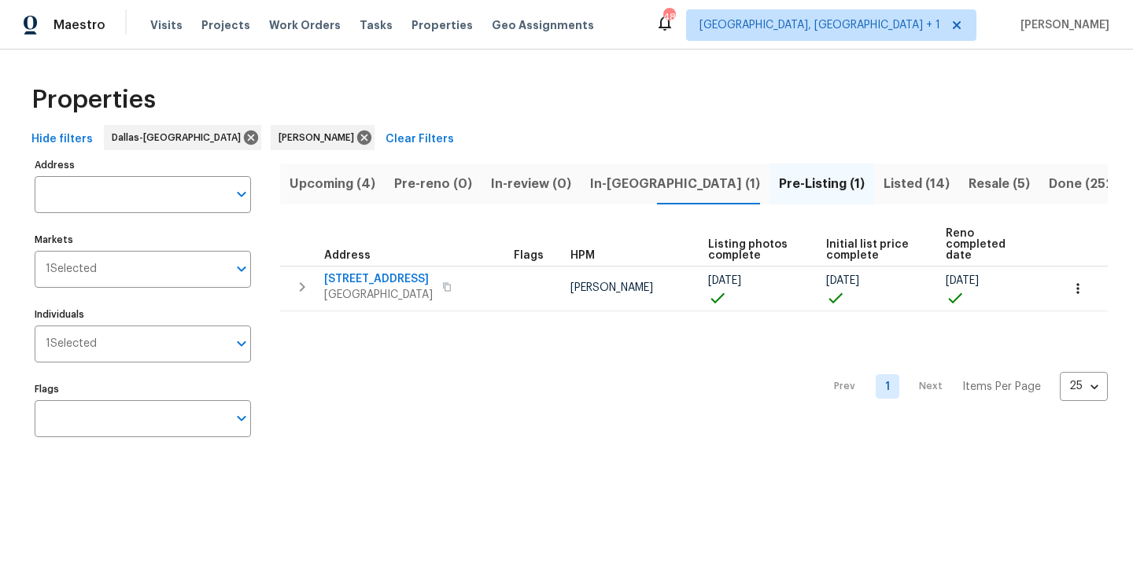
click at [883, 190] on span "Listed (14)" at bounding box center [916, 184] width 66 height 22
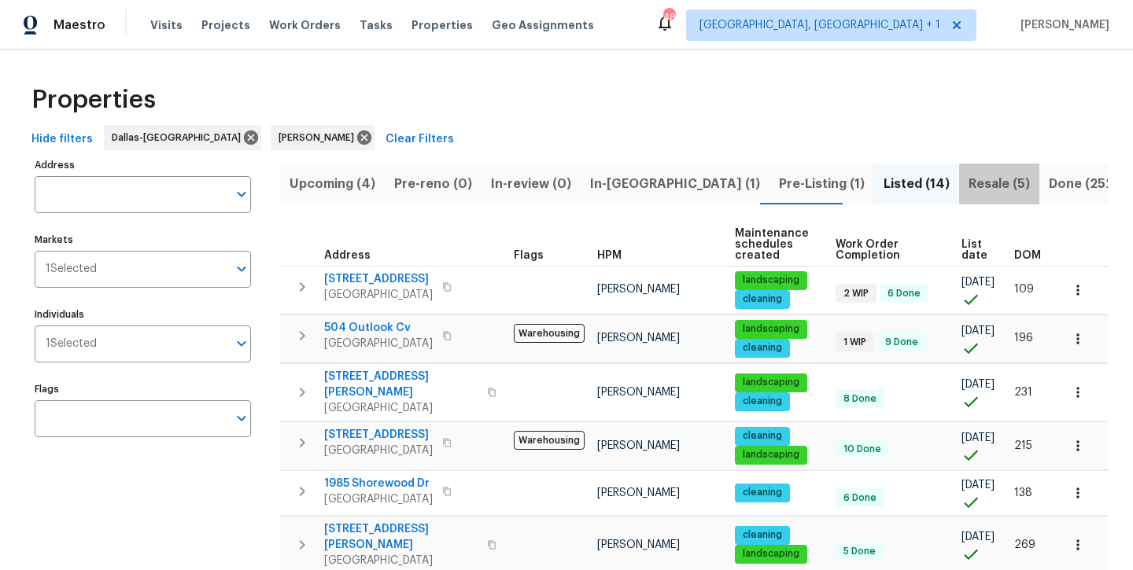
click at [968, 182] on span "Resale (5)" at bounding box center [998, 184] width 61 height 22
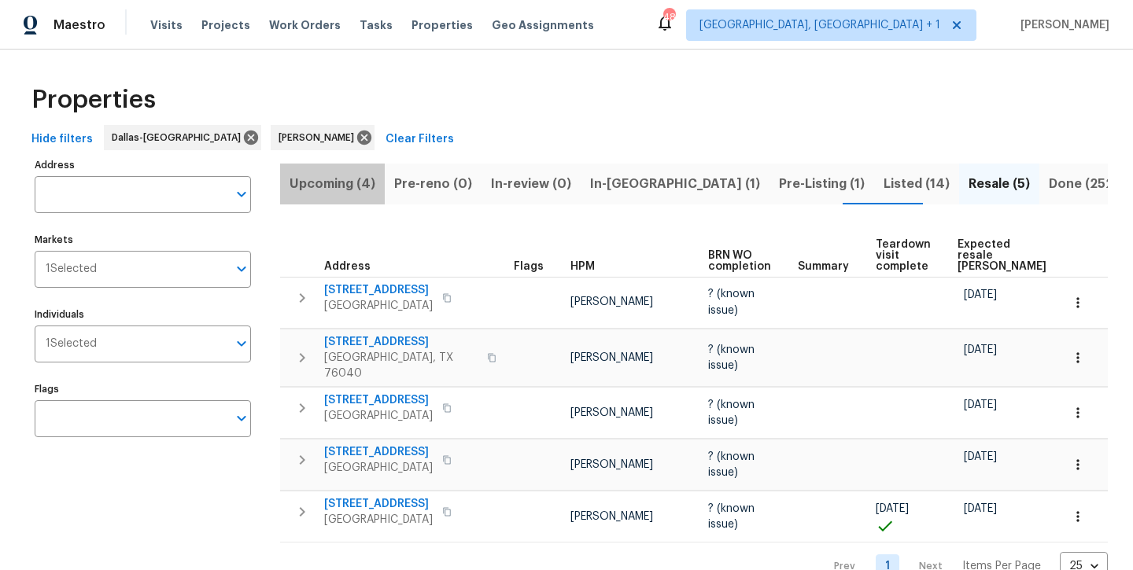
click at [362, 191] on span "Upcoming (4)" at bounding box center [332, 184] width 86 height 22
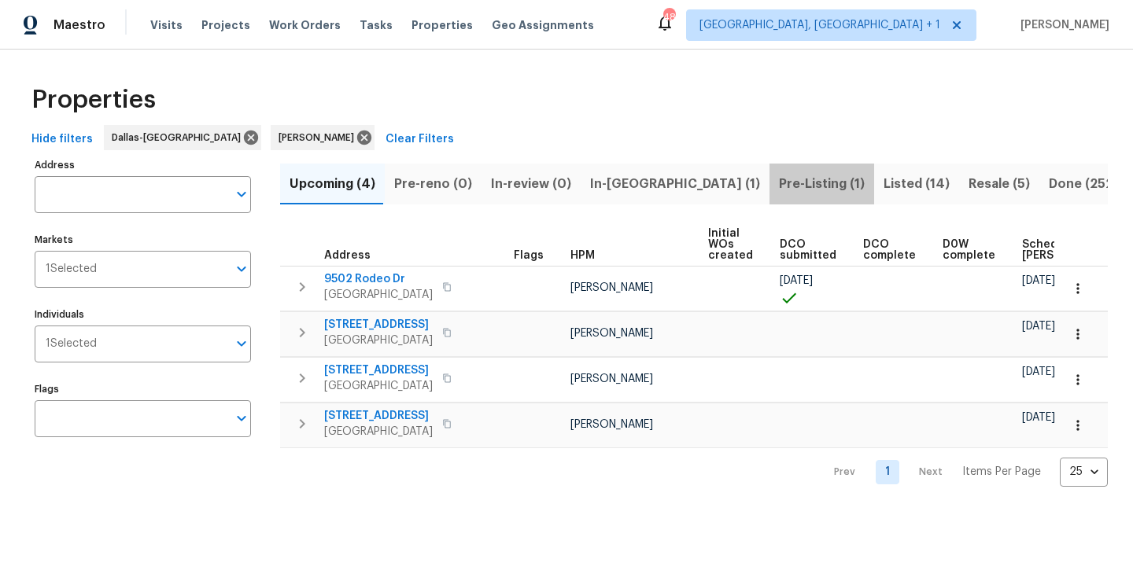
click at [779, 189] on span "Pre-Listing (1)" at bounding box center [822, 184] width 86 height 22
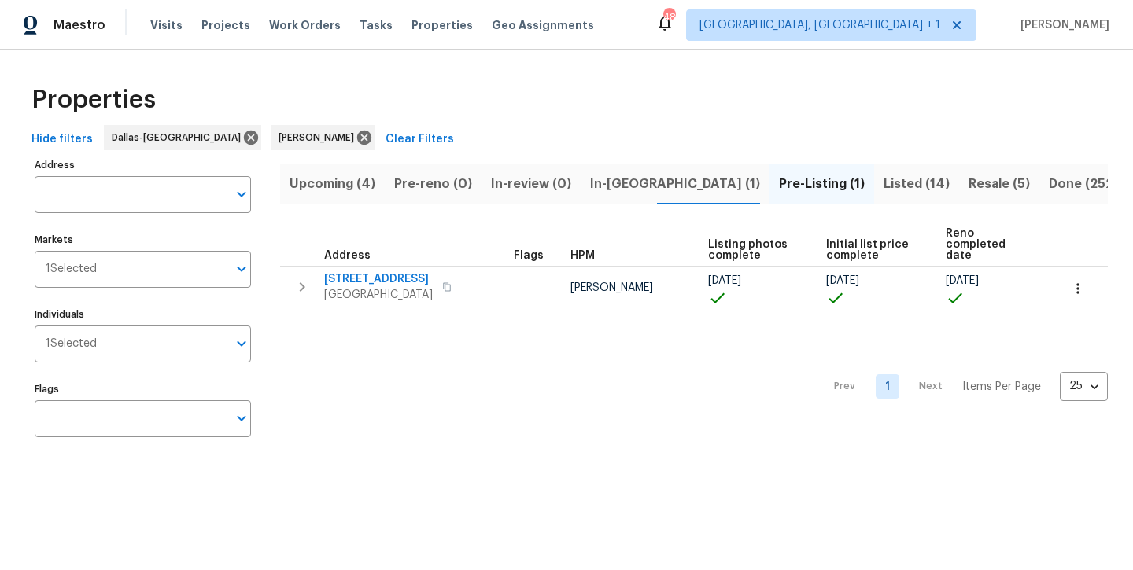
click at [632, 182] on span "In-reno (1)" at bounding box center [675, 184] width 170 height 22
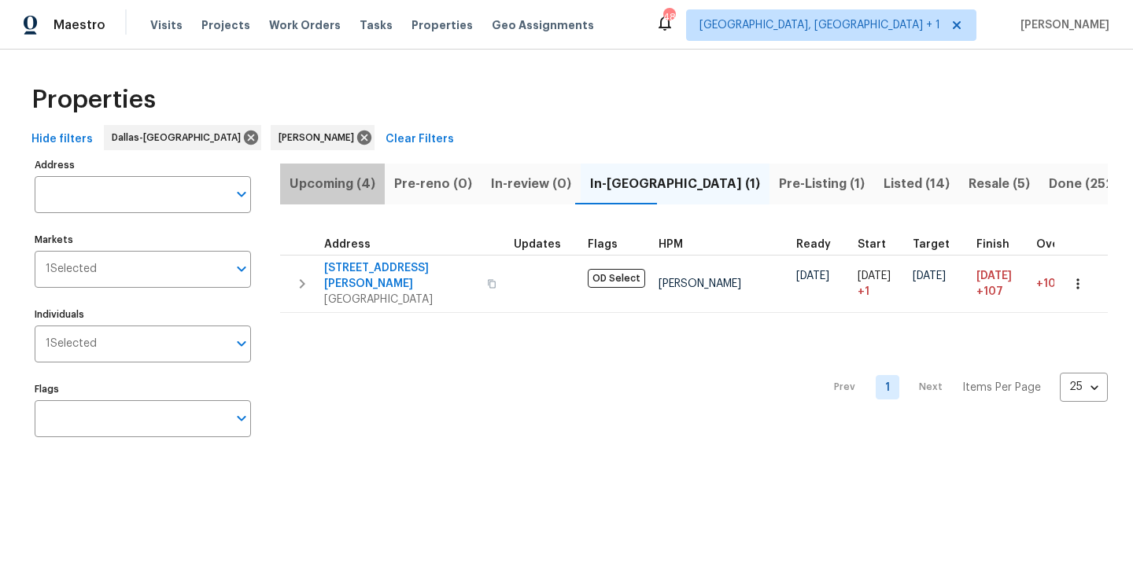
click at [355, 195] on button "Upcoming (4)" at bounding box center [332, 184] width 105 height 41
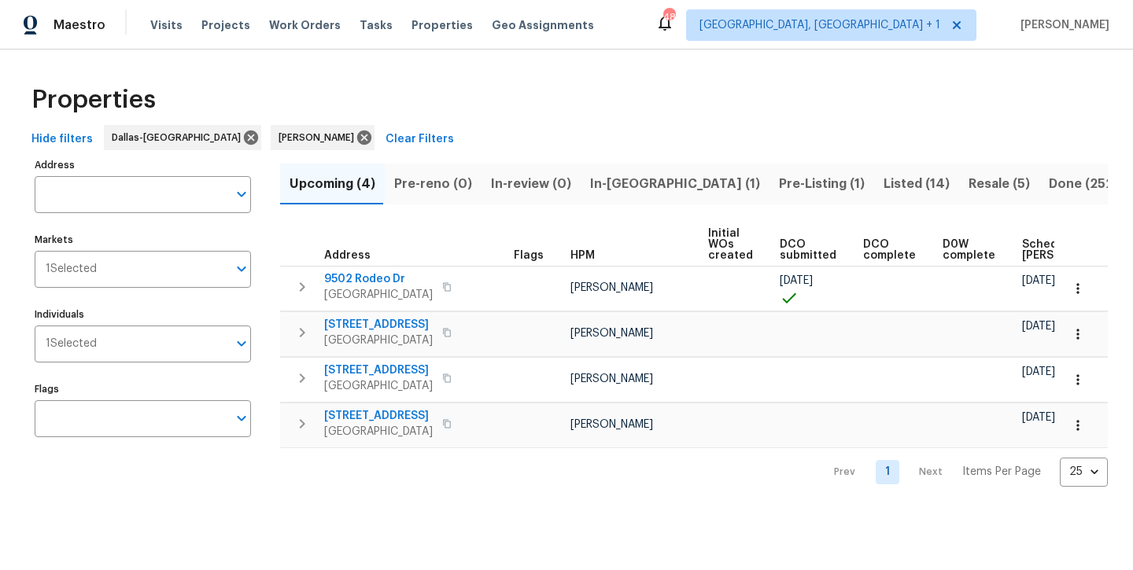
click at [779, 177] on span "Pre-Listing (1)" at bounding box center [822, 184] width 86 height 22
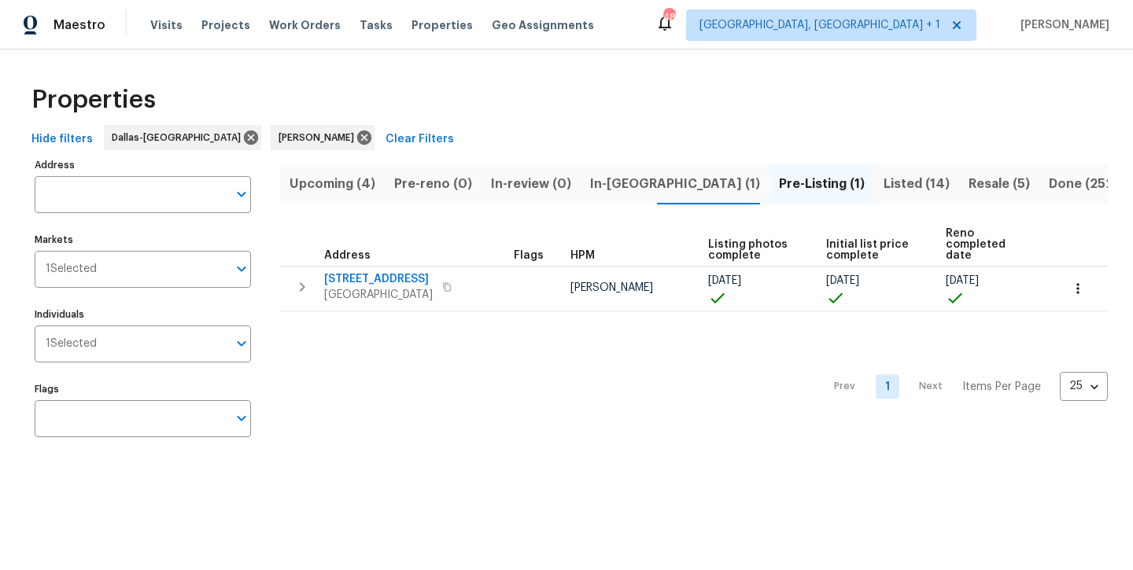
click at [595, 187] on span "In-reno (1)" at bounding box center [675, 184] width 170 height 22
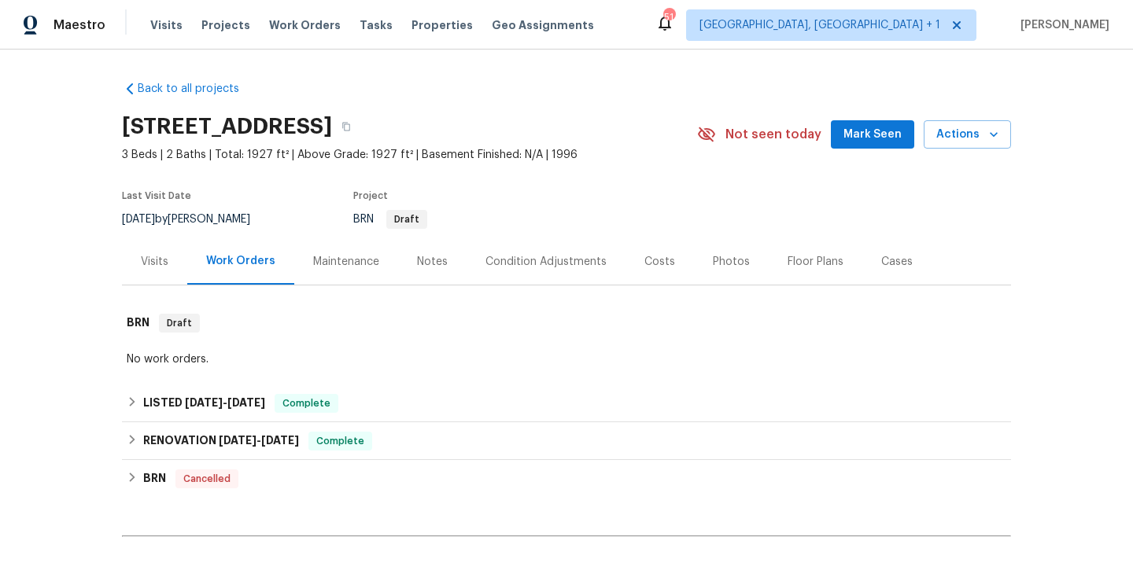
click at [728, 261] on div "Photos" at bounding box center [731, 262] width 37 height 16
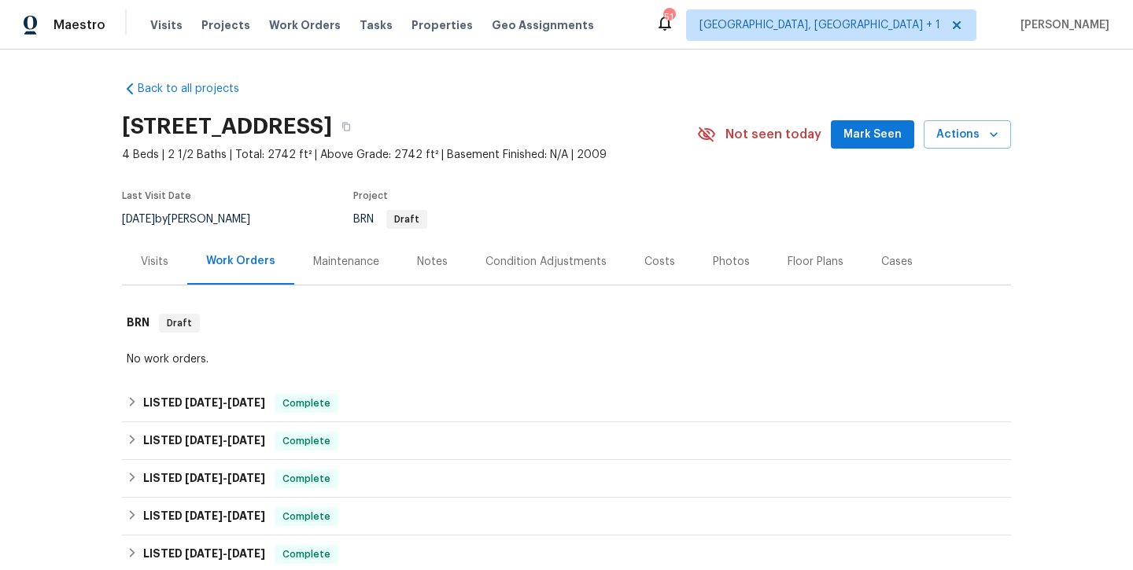
click at [728, 261] on div "Photos" at bounding box center [731, 262] width 37 height 16
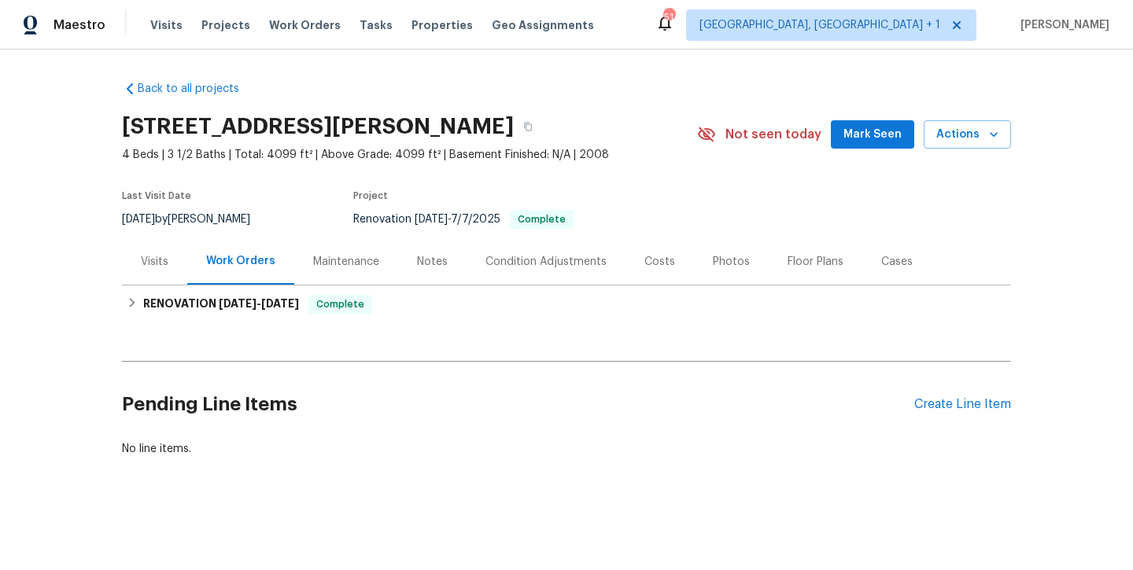
click at [714, 259] on div "Photos" at bounding box center [731, 262] width 37 height 16
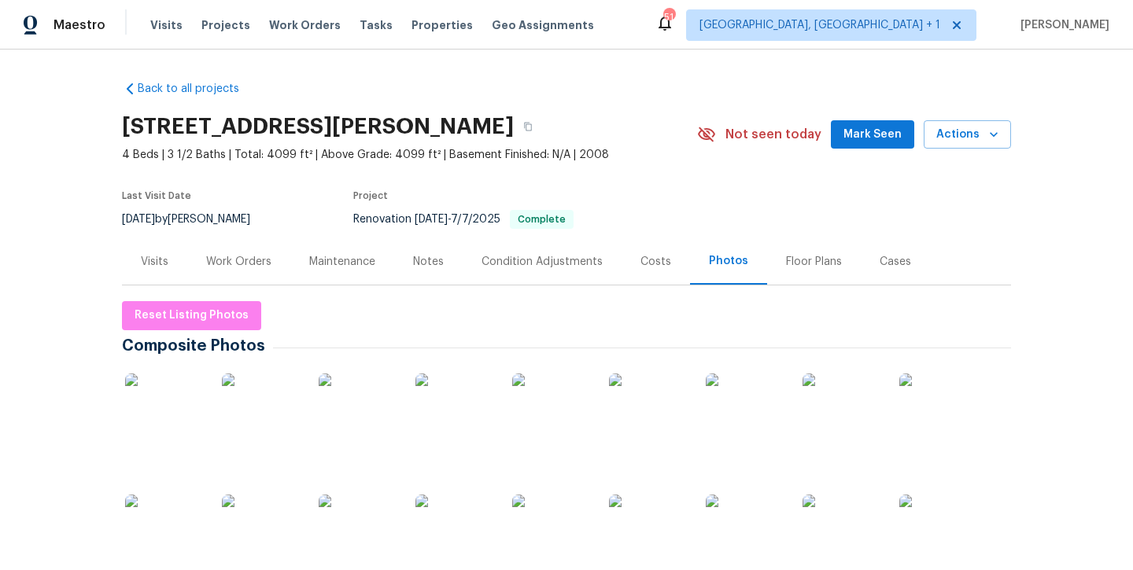
click at [170, 396] on img at bounding box center [164, 413] width 79 height 79
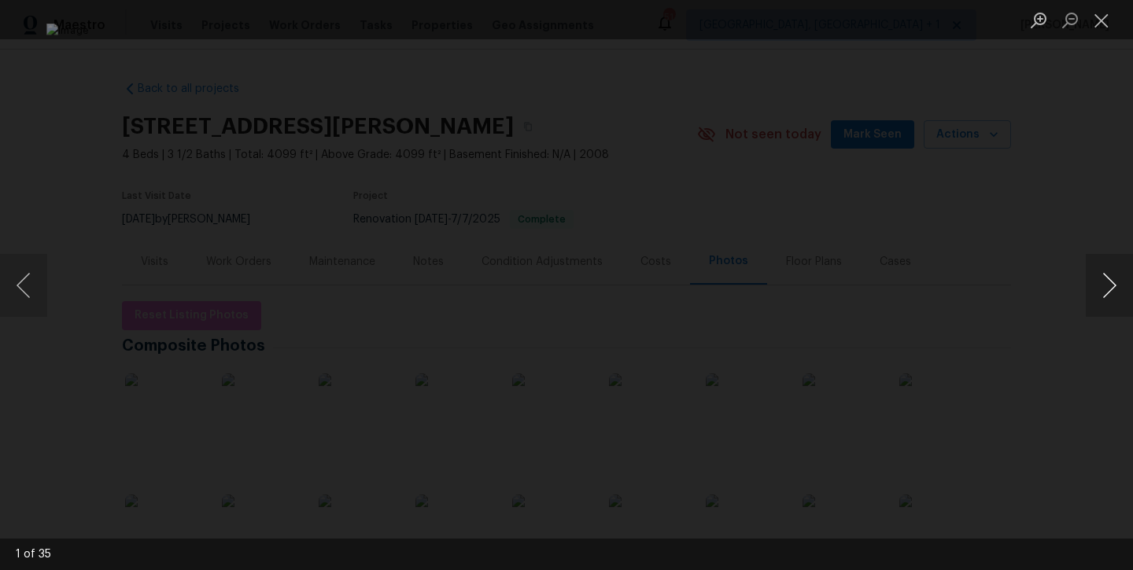
click at [1100, 287] on button "Next image" at bounding box center [1108, 285] width 47 height 63
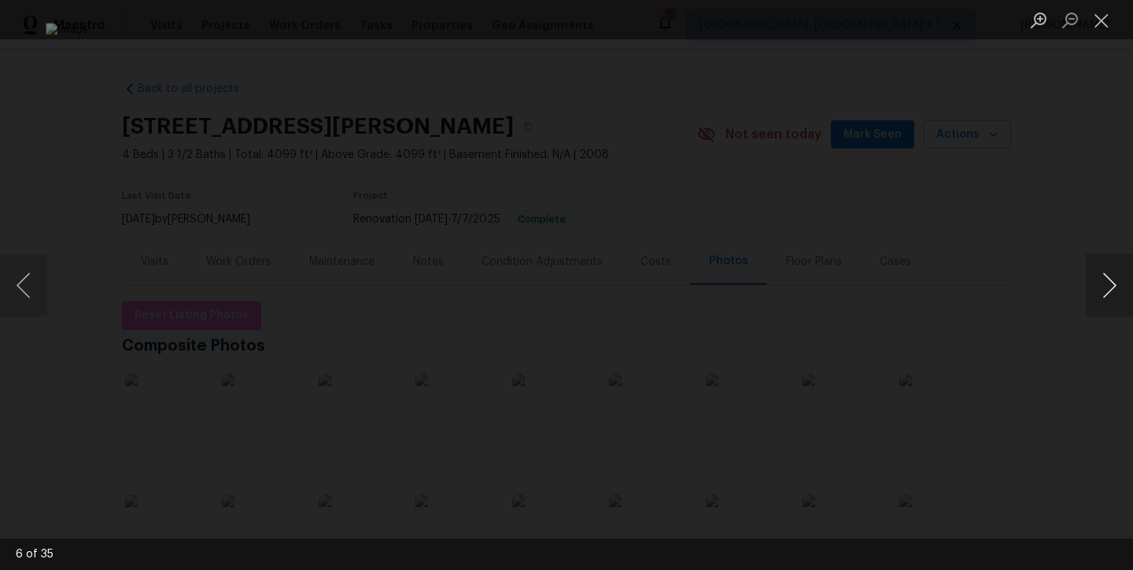
click at [1100, 287] on button "Next image" at bounding box center [1108, 285] width 47 height 63
click at [1104, 21] on button "Close lightbox" at bounding box center [1100, 20] width 31 height 28
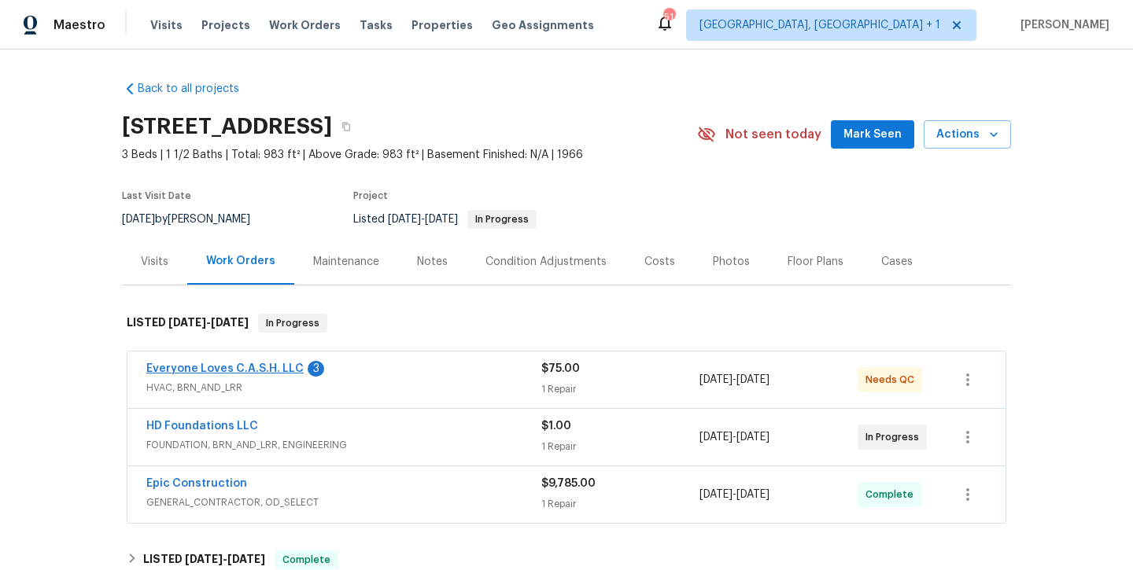
click at [237, 369] on link "Everyone Loves C.A.S.H. LLC" at bounding box center [224, 368] width 157 height 11
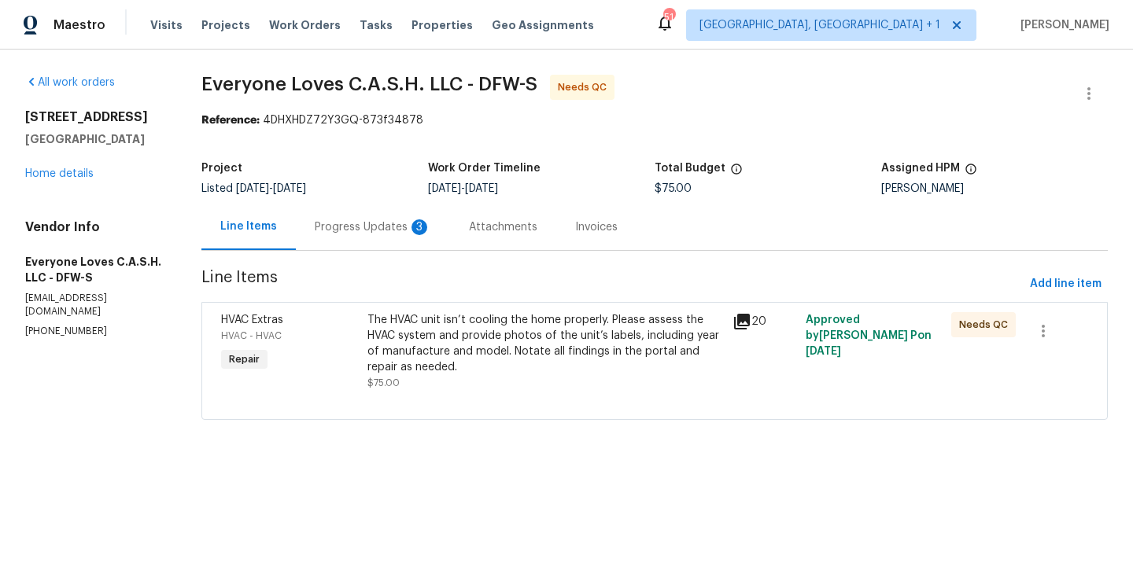
click at [369, 232] on div "Progress Updates 3" at bounding box center [373, 227] width 116 height 16
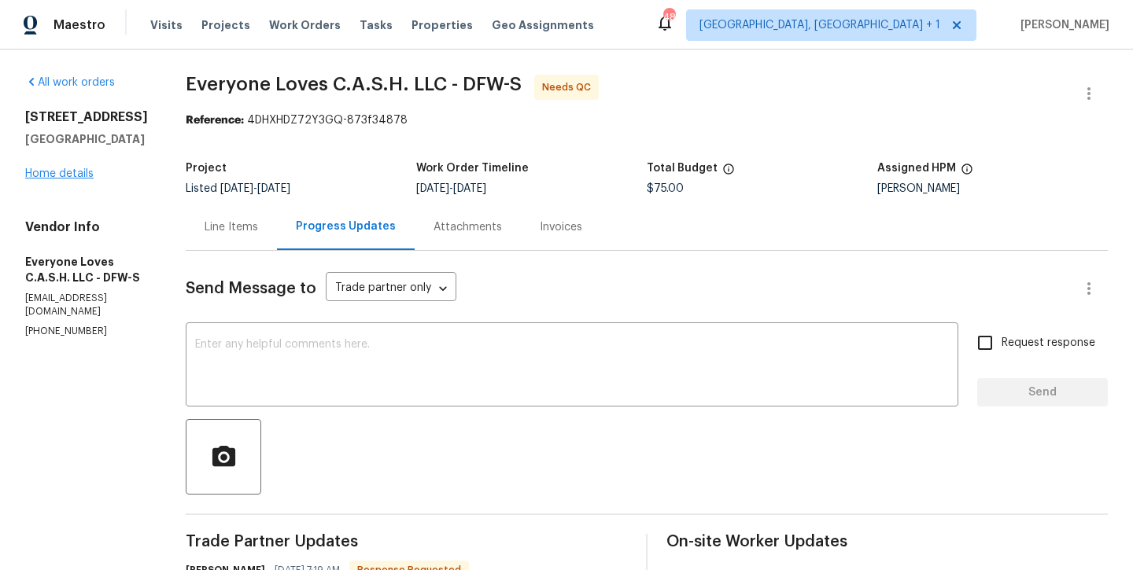
click at [64, 171] on link "Home details" at bounding box center [59, 173] width 68 height 11
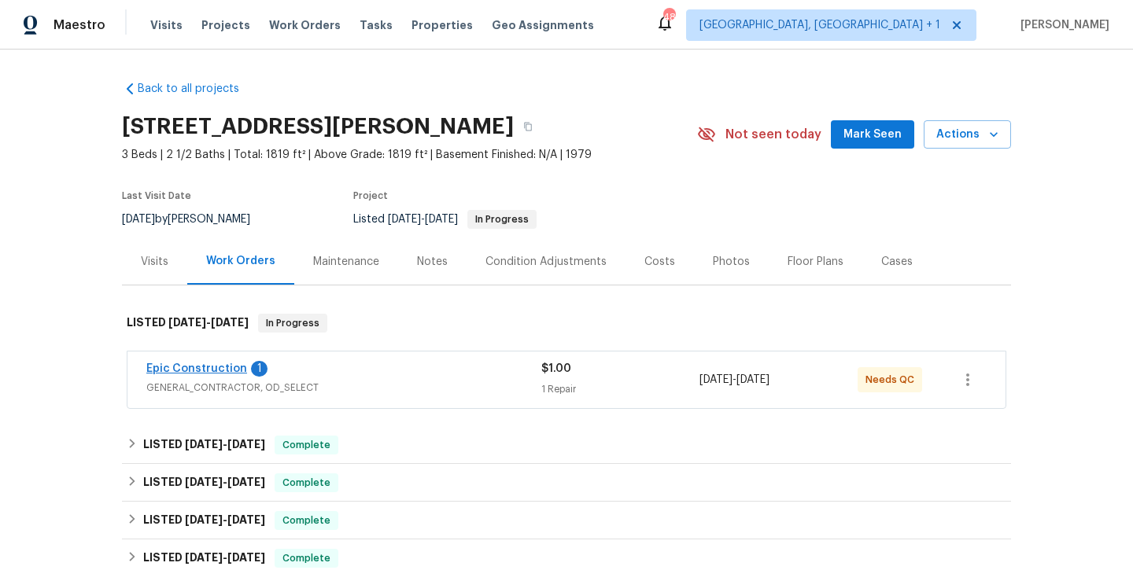
click at [211, 371] on link "Epic Construction" at bounding box center [196, 368] width 101 height 11
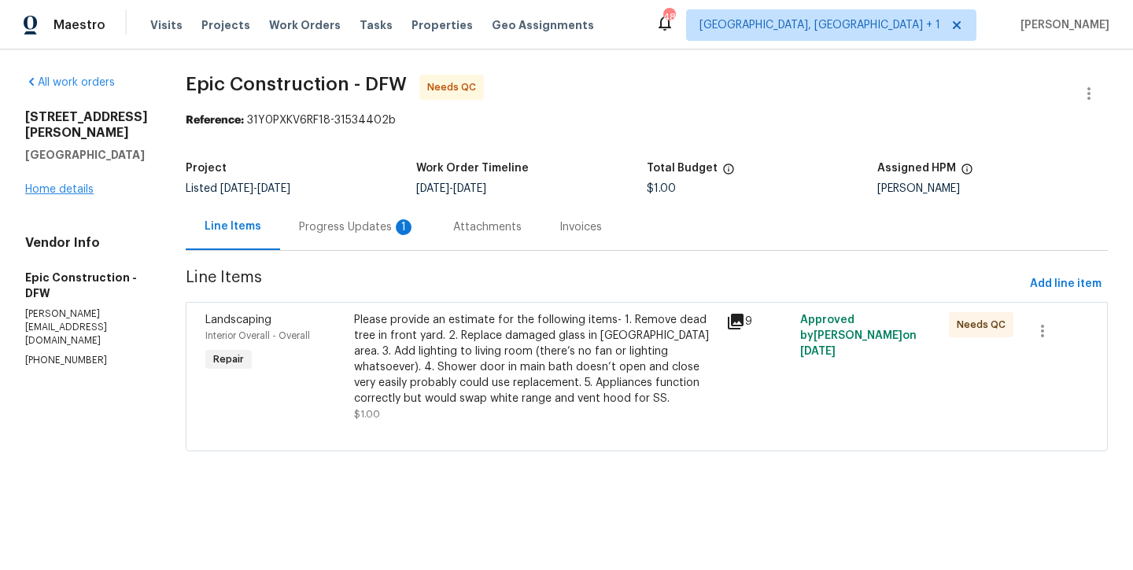
click at [68, 195] on link "Home details" at bounding box center [59, 189] width 68 height 11
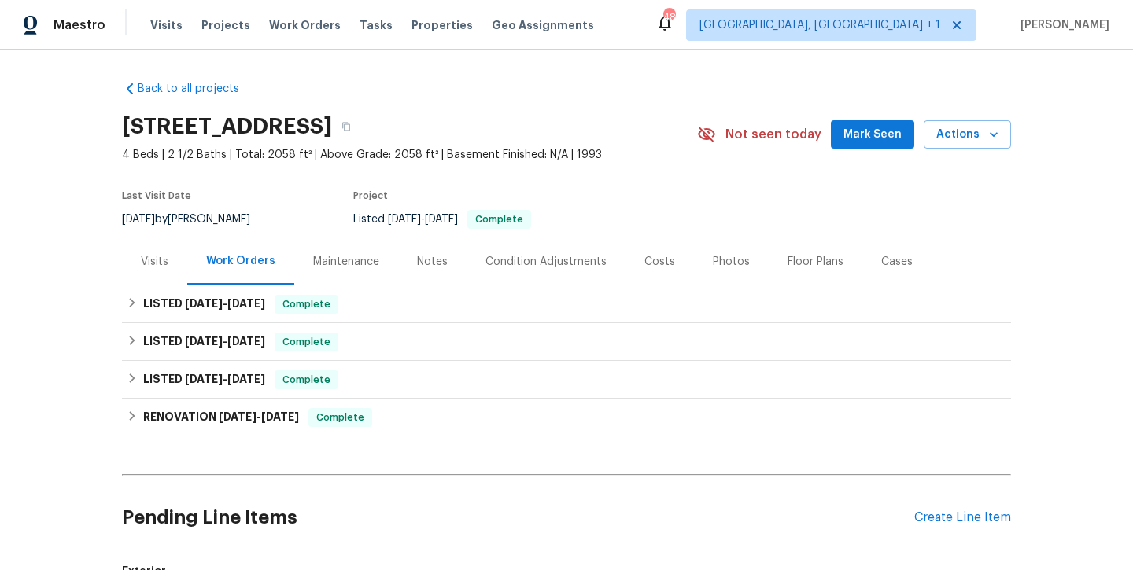
click at [722, 267] on div "Photos" at bounding box center [731, 262] width 37 height 16
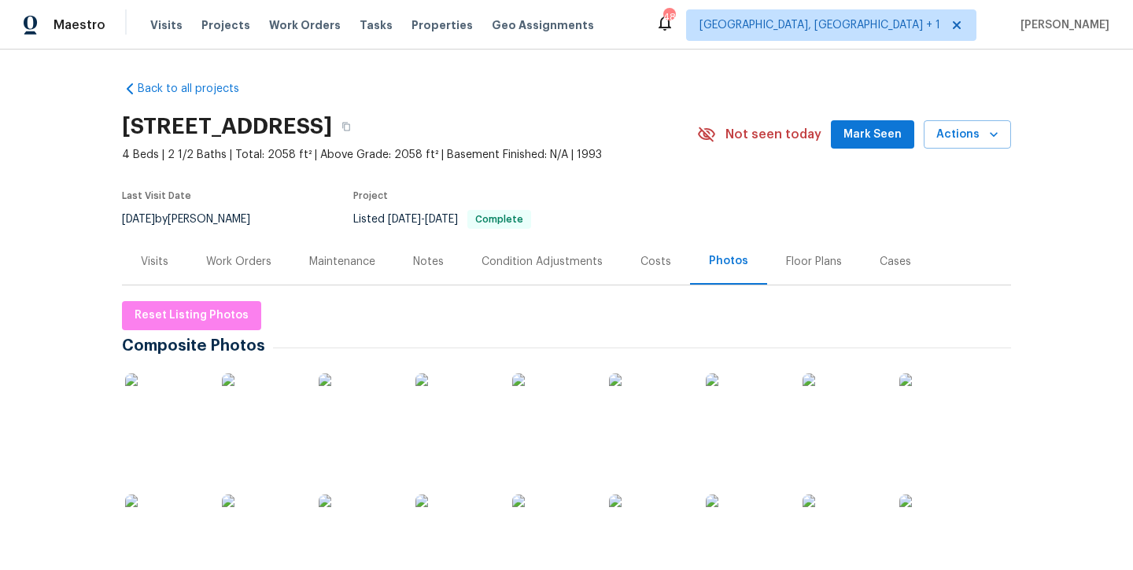
click at [159, 426] on img at bounding box center [164, 413] width 79 height 79
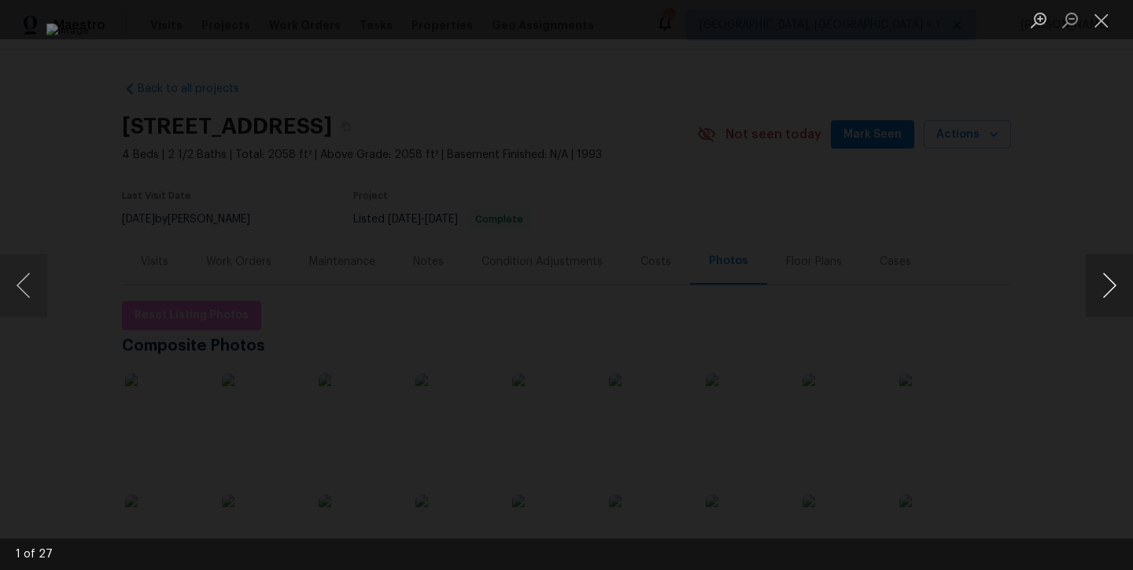
click at [1121, 286] on button "Next image" at bounding box center [1108, 285] width 47 height 63
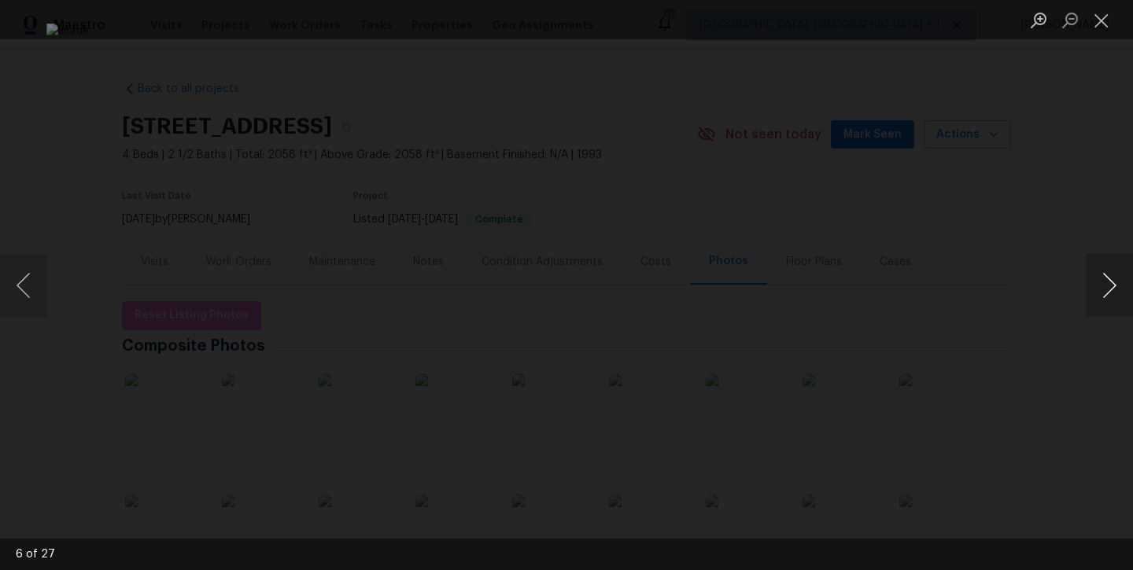
click at [1121, 286] on button "Next image" at bounding box center [1108, 285] width 47 height 63
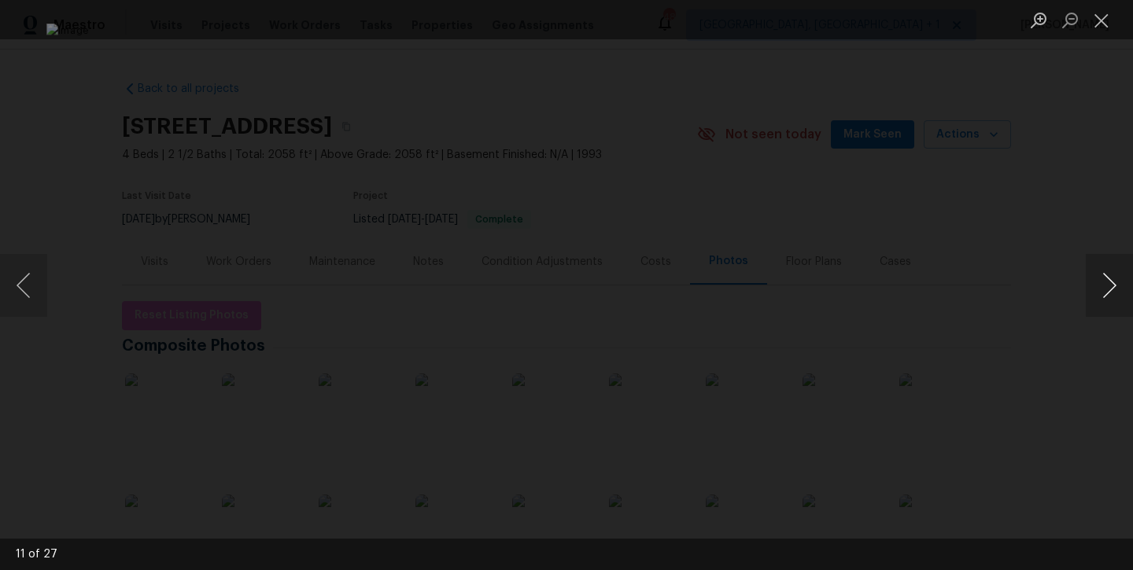
click at [1121, 286] on button "Next image" at bounding box center [1108, 285] width 47 height 63
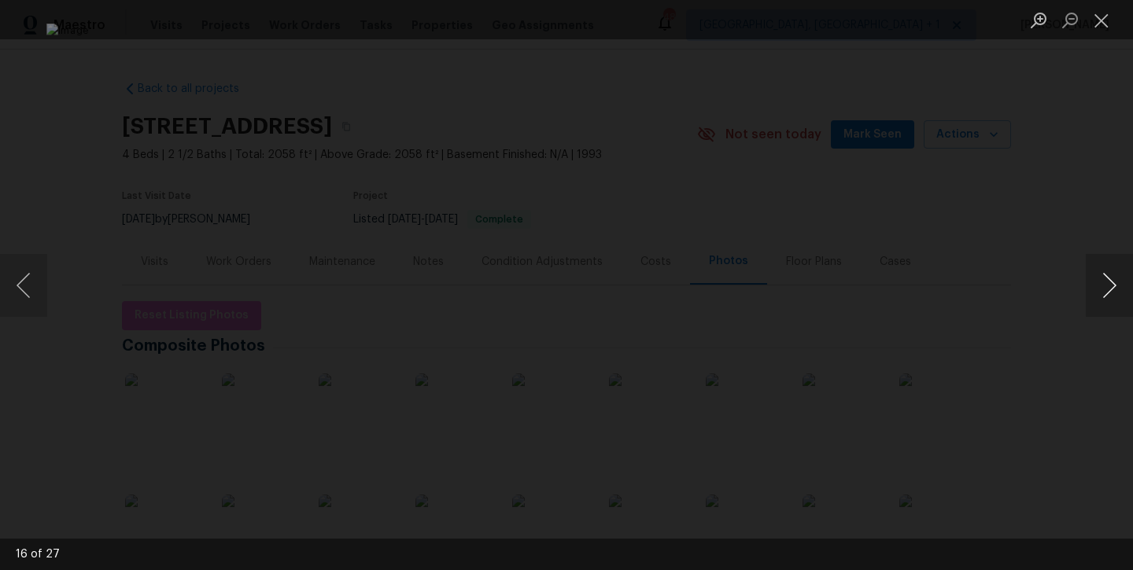
click at [1121, 286] on button "Next image" at bounding box center [1108, 285] width 47 height 63
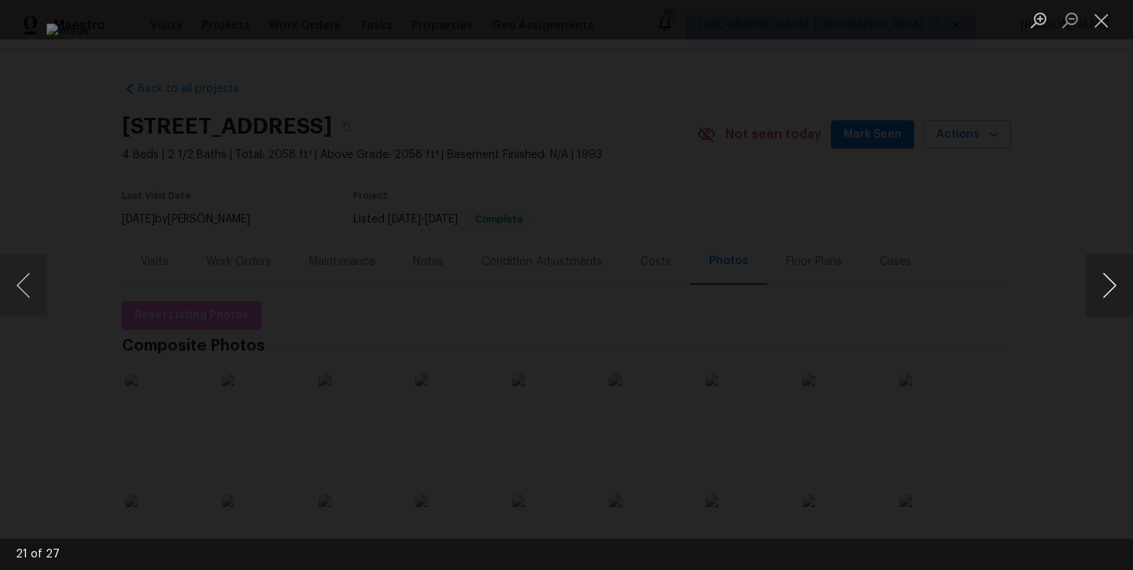
click at [1121, 286] on button "Next image" at bounding box center [1108, 285] width 47 height 63
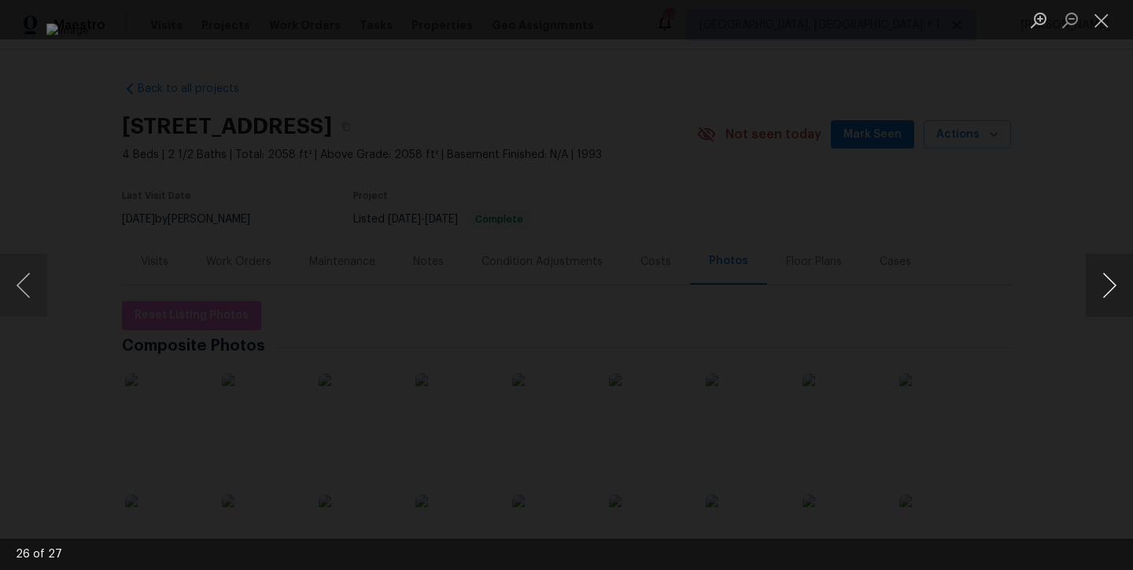
click at [1121, 286] on button "Next image" at bounding box center [1108, 285] width 47 height 63
click at [1100, 17] on button "Close lightbox" at bounding box center [1100, 20] width 31 height 28
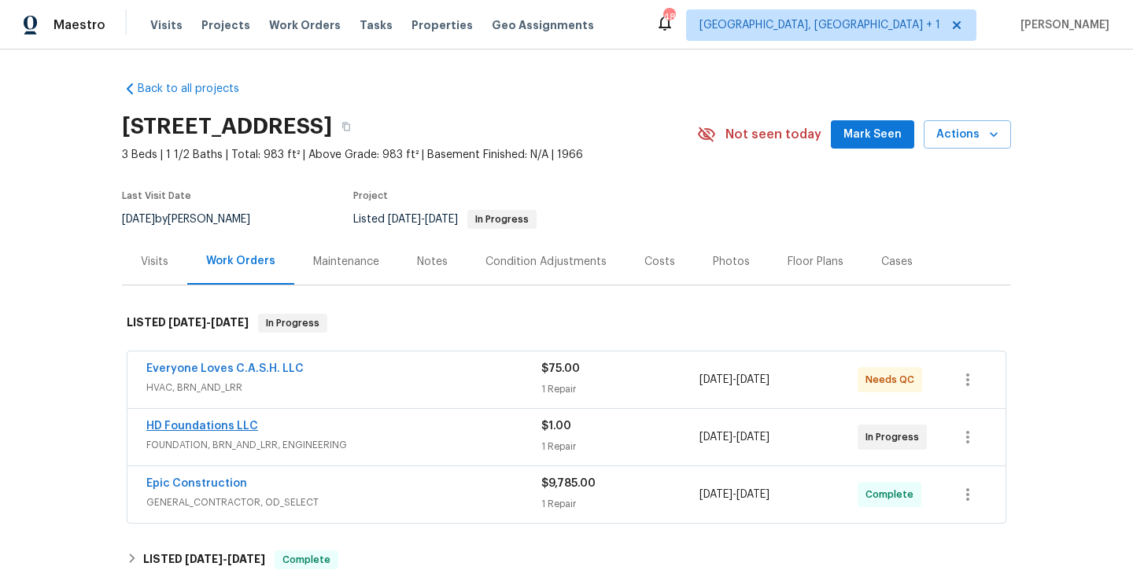
click at [223, 423] on link "HD Foundations LLC" at bounding box center [202, 426] width 112 height 11
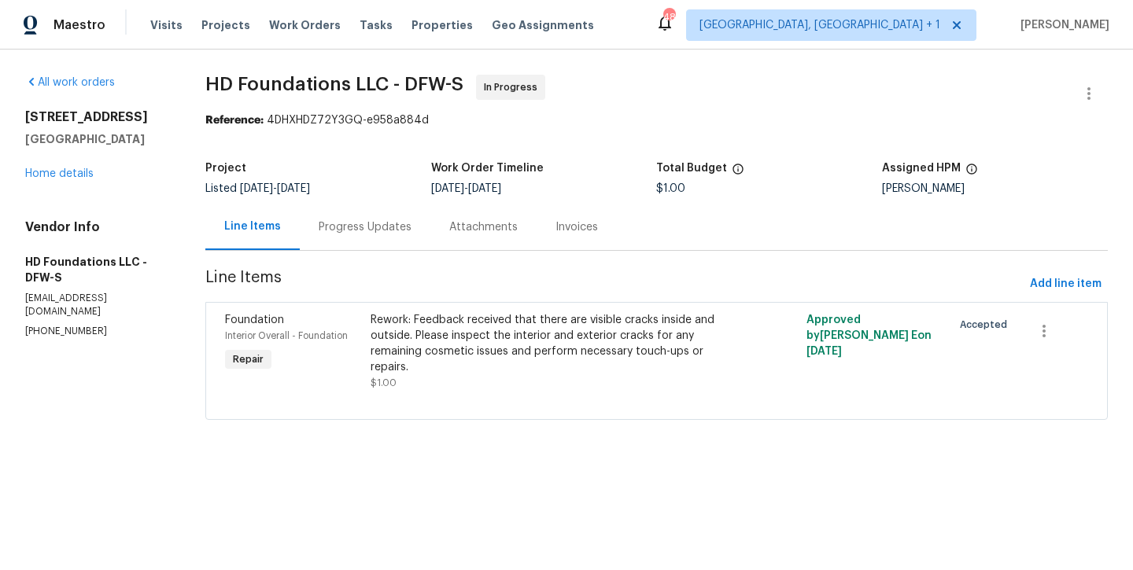
click at [385, 221] on div "Progress Updates" at bounding box center [365, 227] width 93 height 16
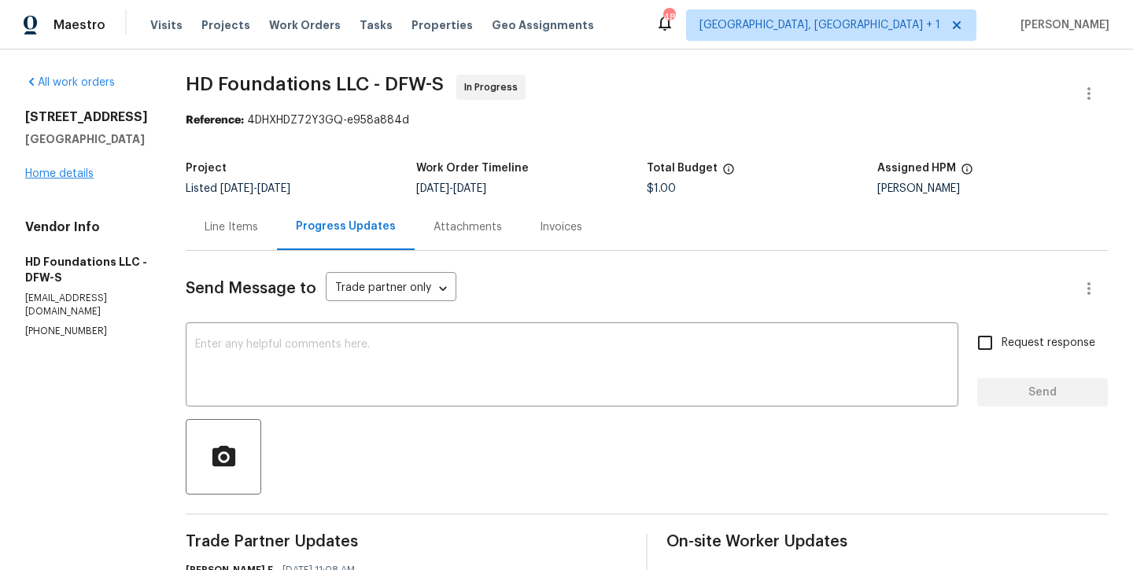
click at [62, 172] on link "Home details" at bounding box center [59, 173] width 68 height 11
